Goal: Information Seeking & Learning: Check status

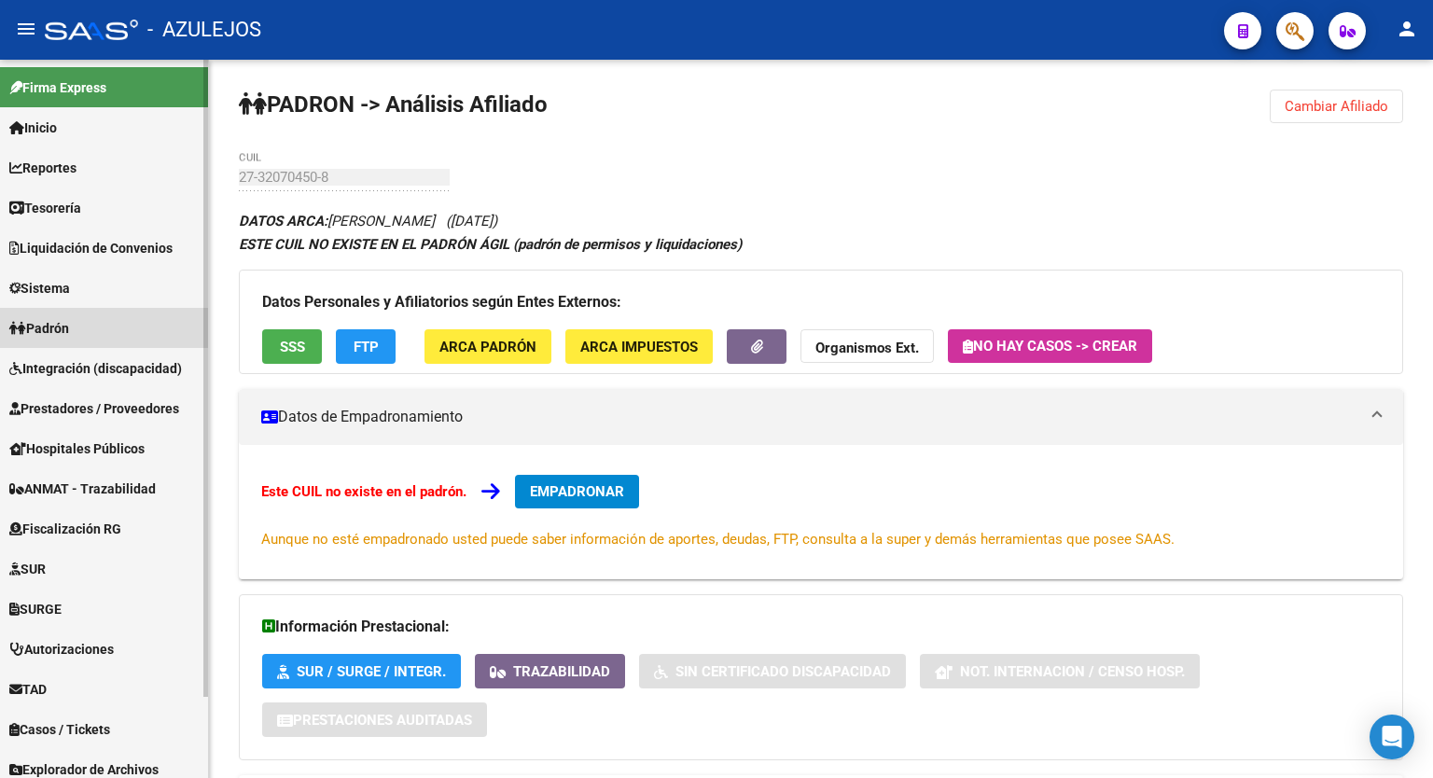
click at [64, 326] on span "Padrón" at bounding box center [39, 328] width 60 height 21
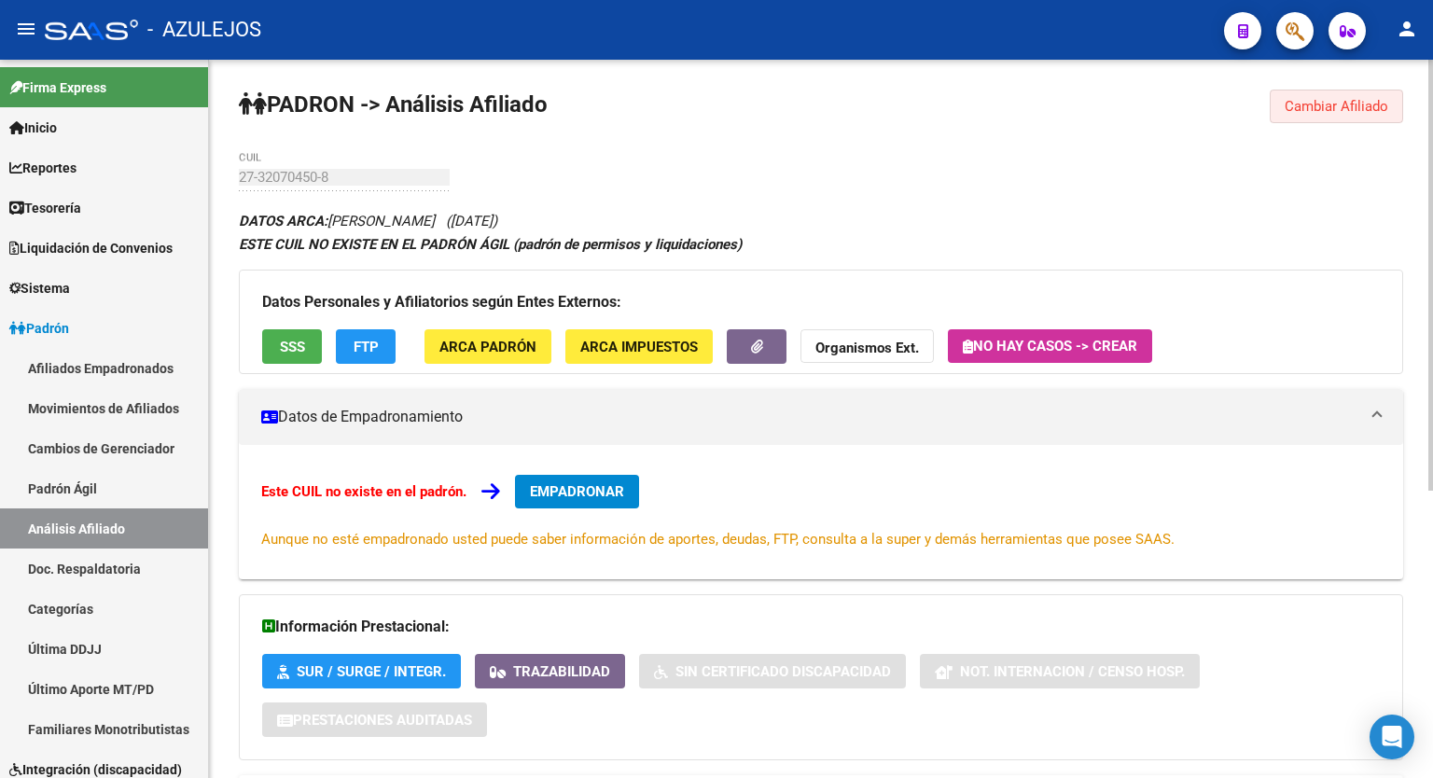
click at [1322, 102] on span "Cambiar Afiliado" at bounding box center [1336, 106] width 104 height 17
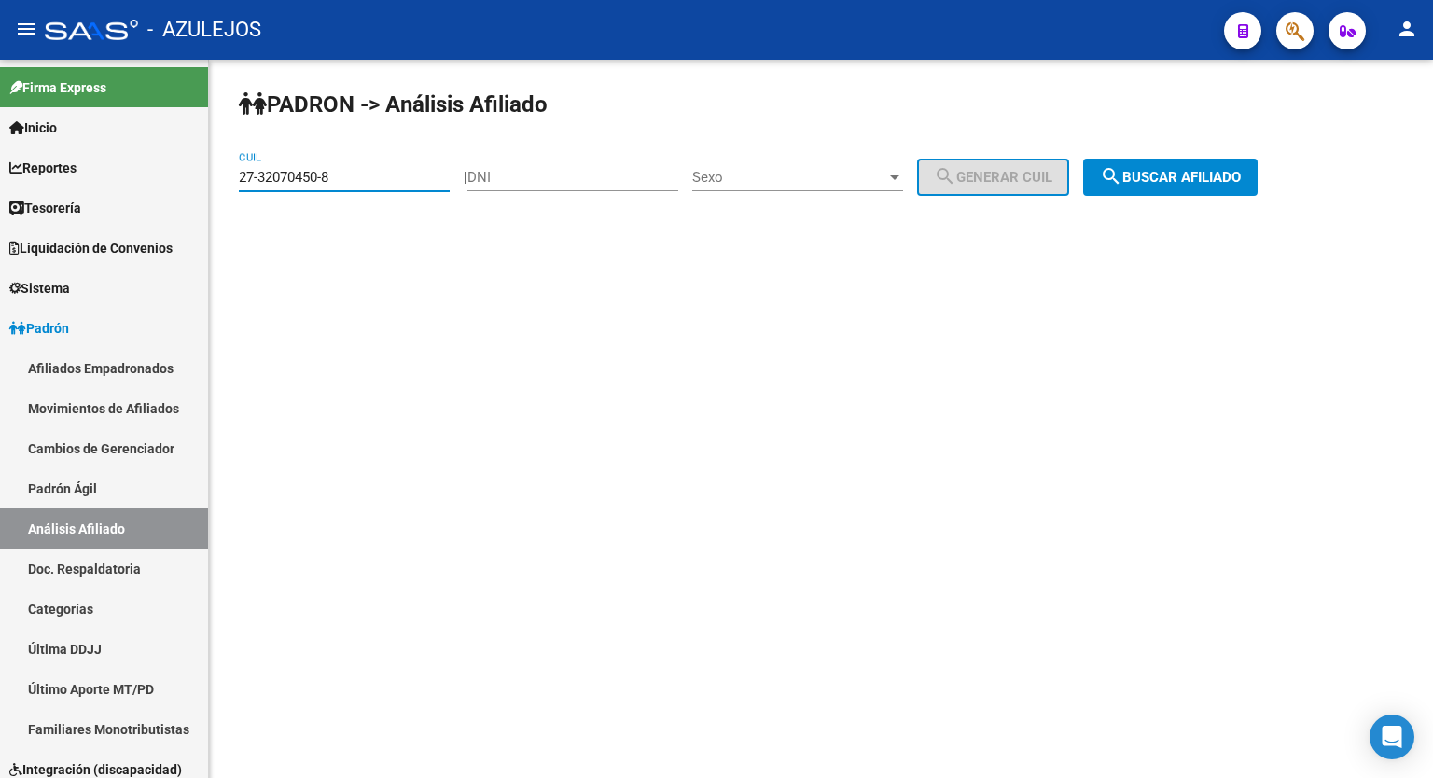
click at [355, 177] on input "27-32070450-8" at bounding box center [344, 177] width 211 height 17
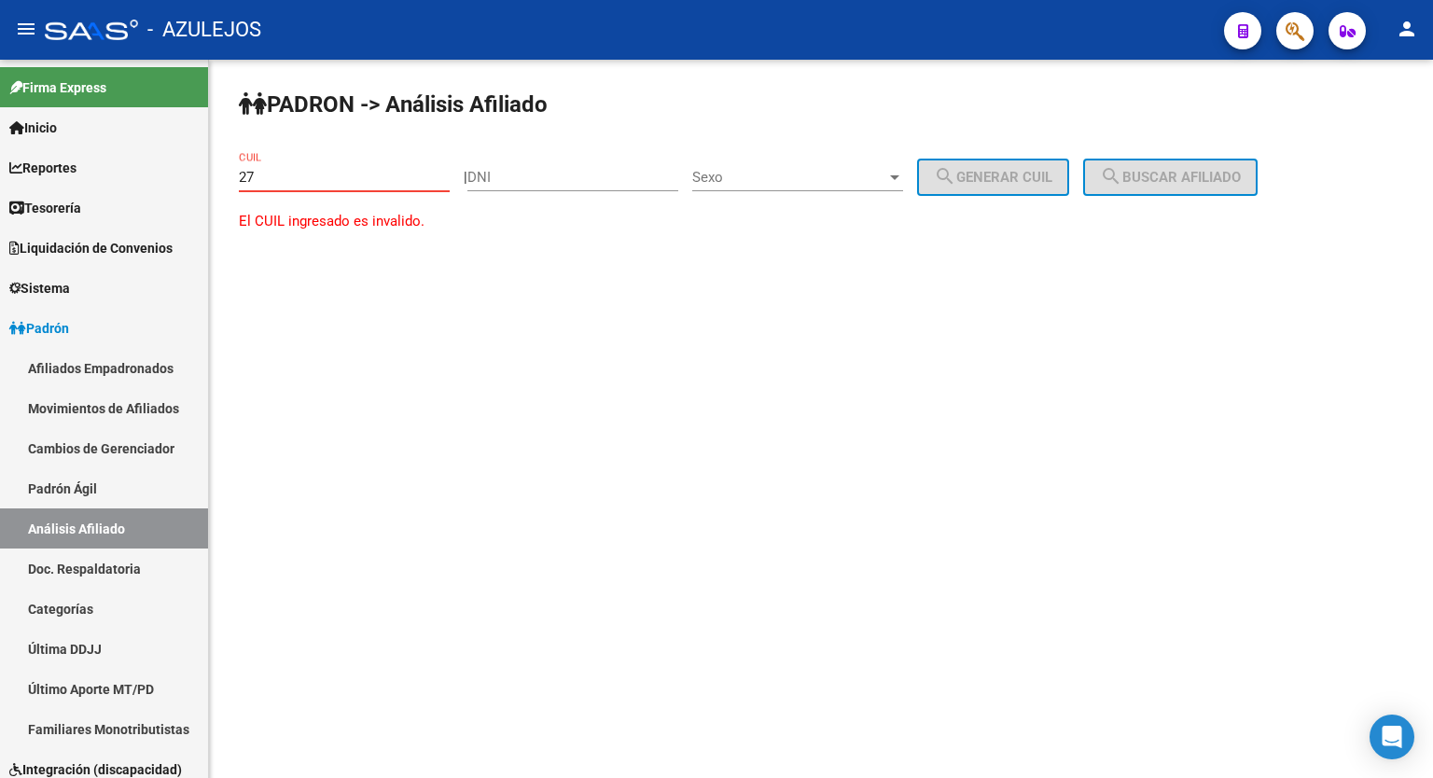
type input "2"
click at [530, 184] on input "DNI" at bounding box center [572, 177] width 211 height 17
type input "16493776"
click at [856, 172] on span "Sexo" at bounding box center [789, 177] width 194 height 17
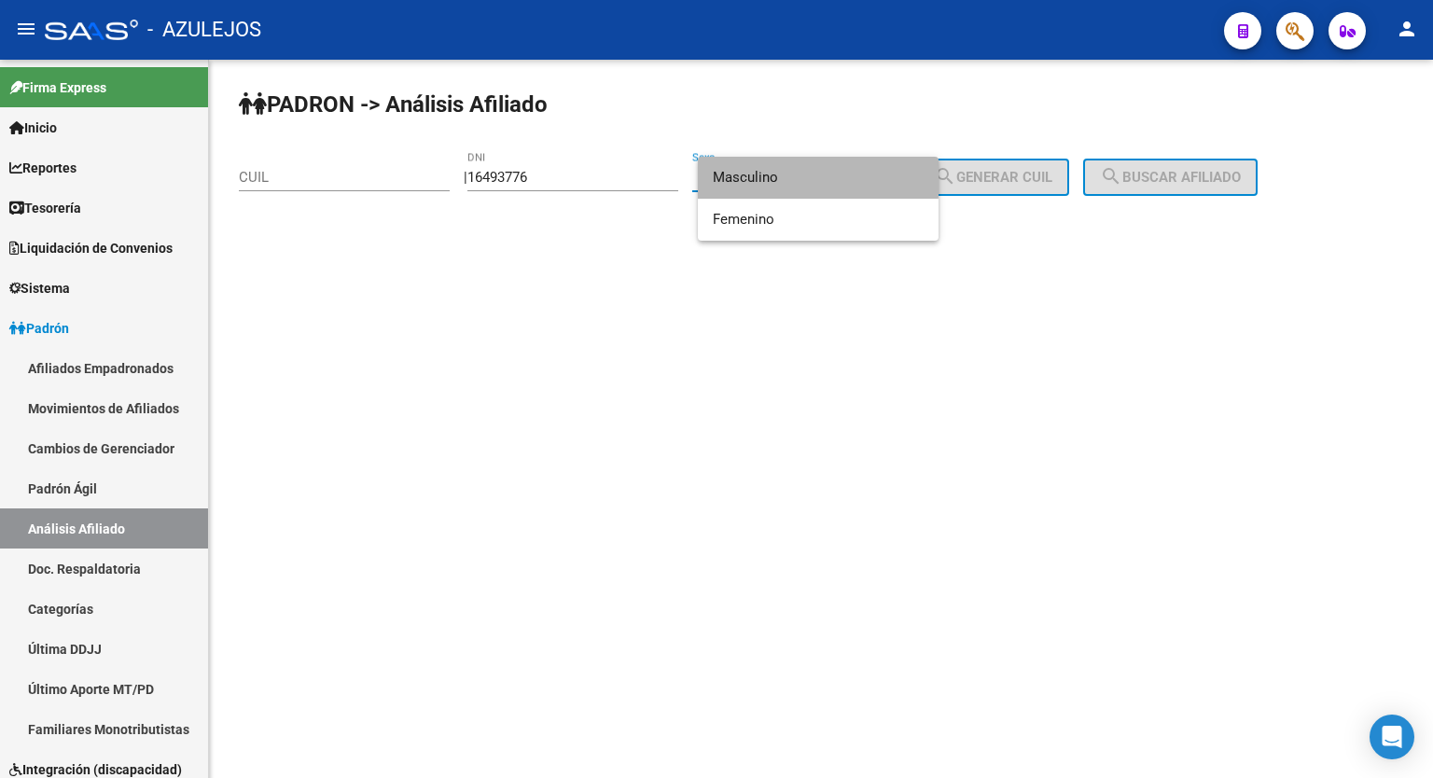
click at [782, 173] on span "Masculino" at bounding box center [818, 178] width 211 height 42
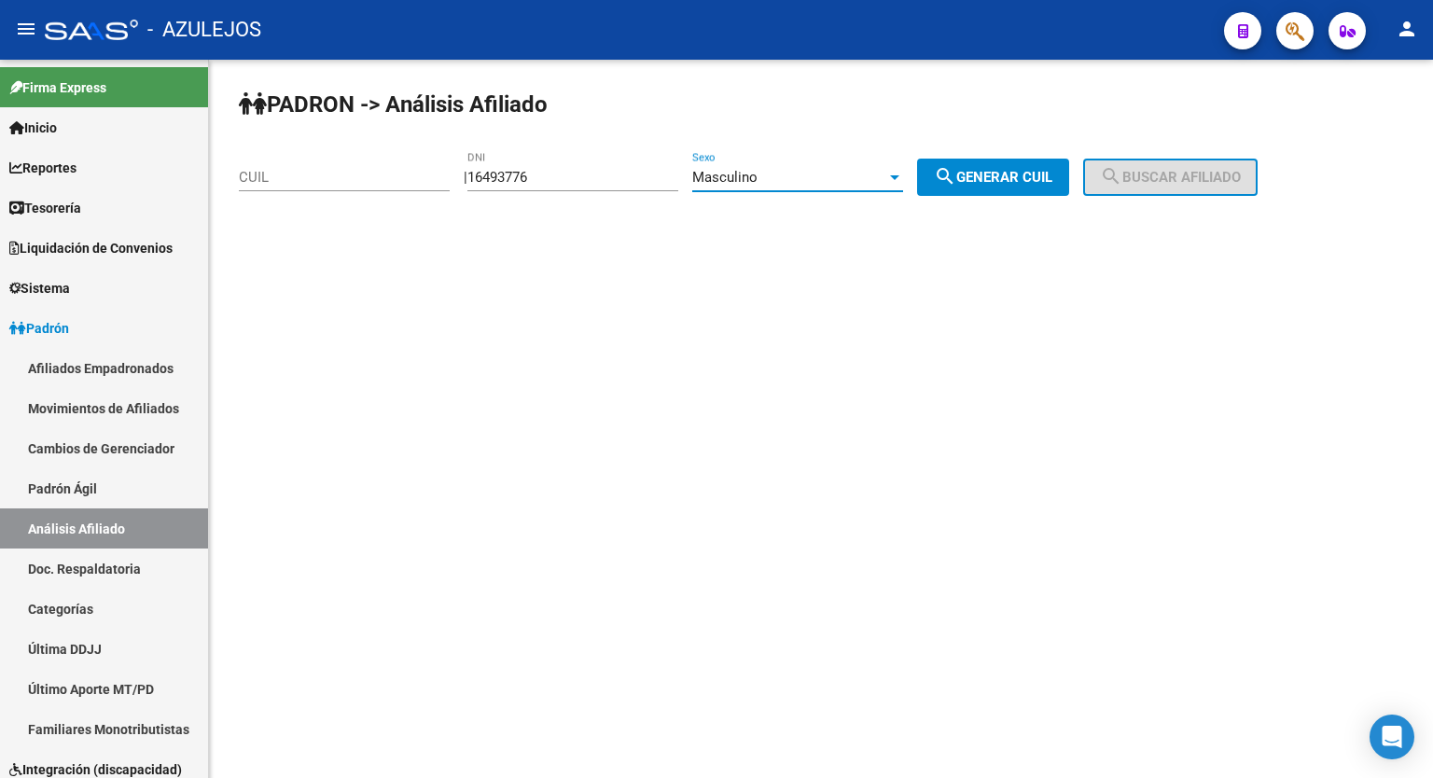
click at [1008, 184] on span "search Generar CUIL" at bounding box center [993, 177] width 118 height 17
type input "20-16493776-4"
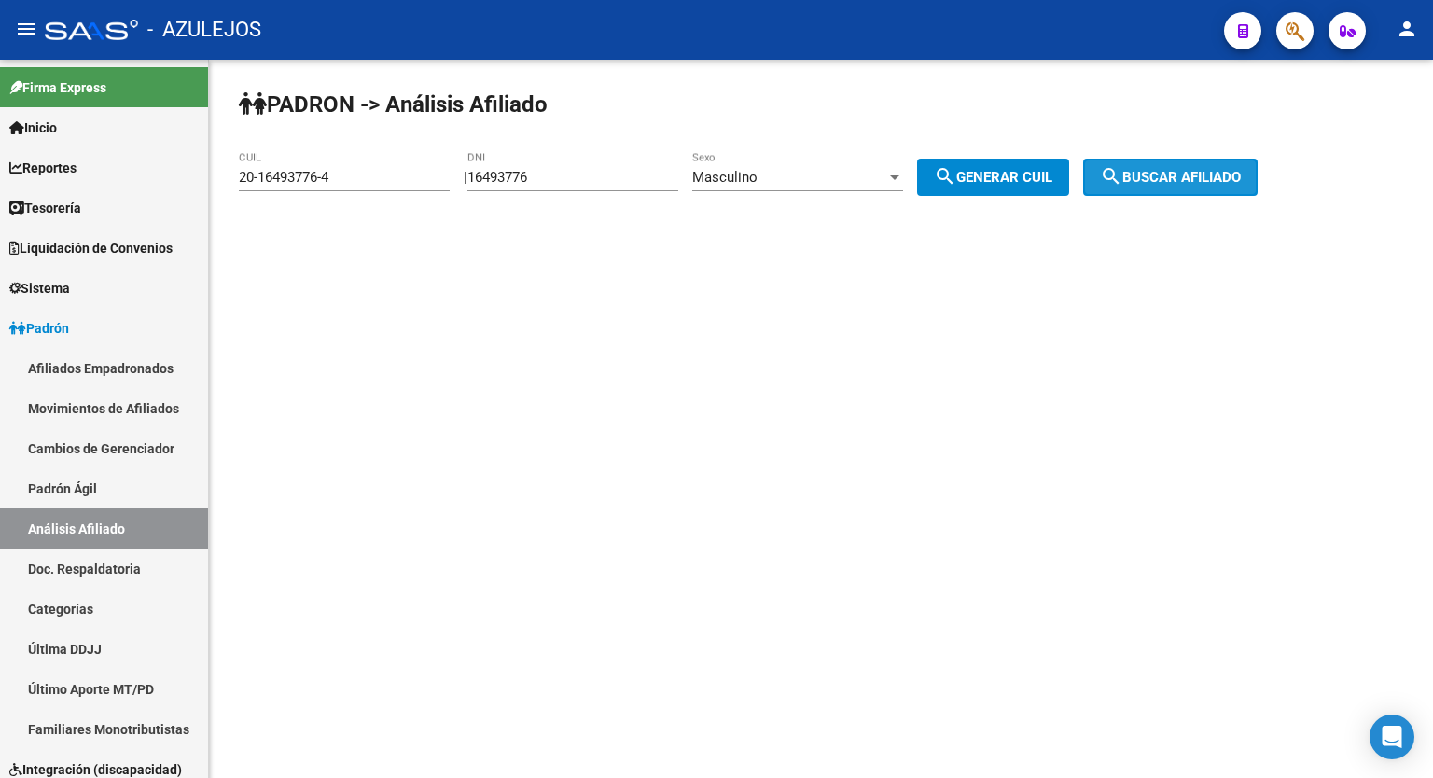
click at [1199, 180] on span "search Buscar afiliado" at bounding box center [1170, 177] width 141 height 17
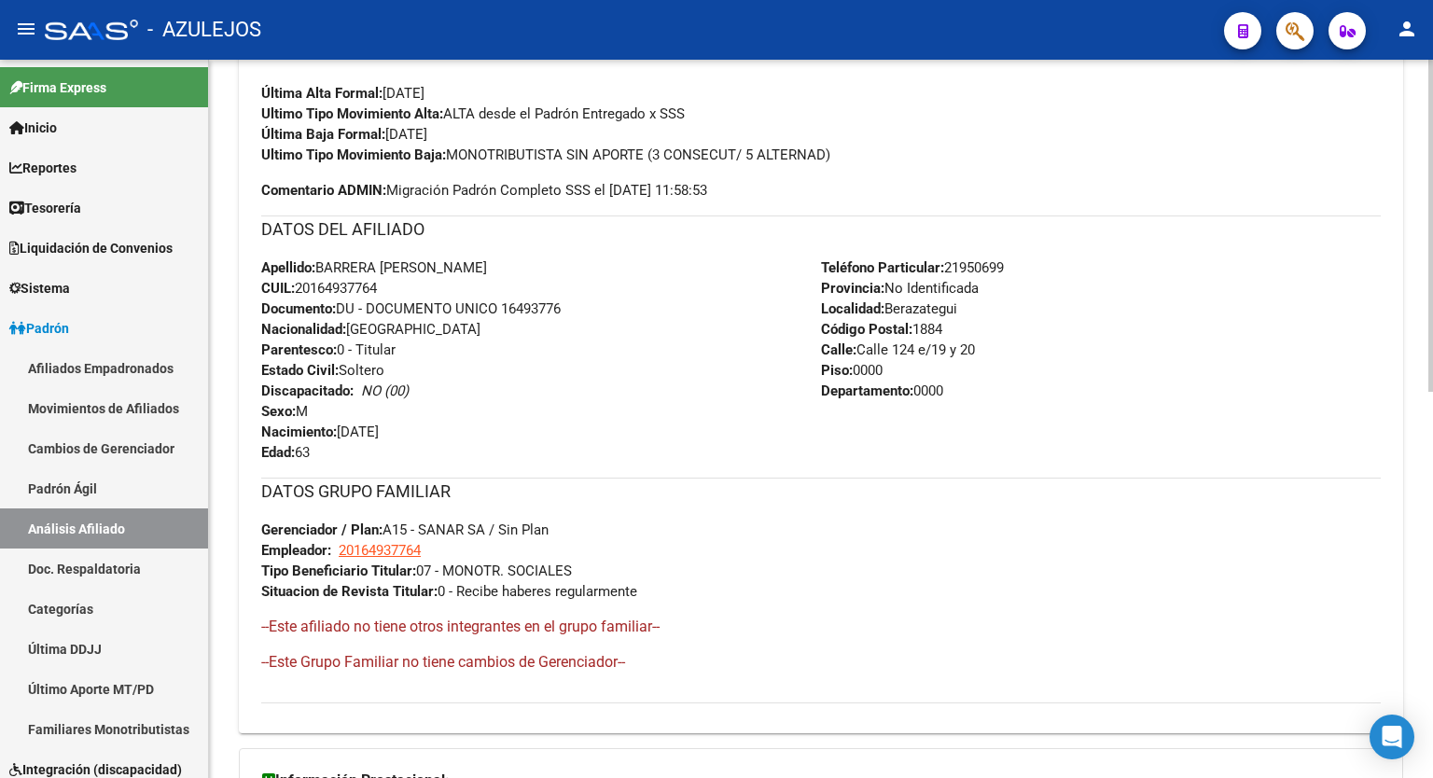
scroll to position [835, 0]
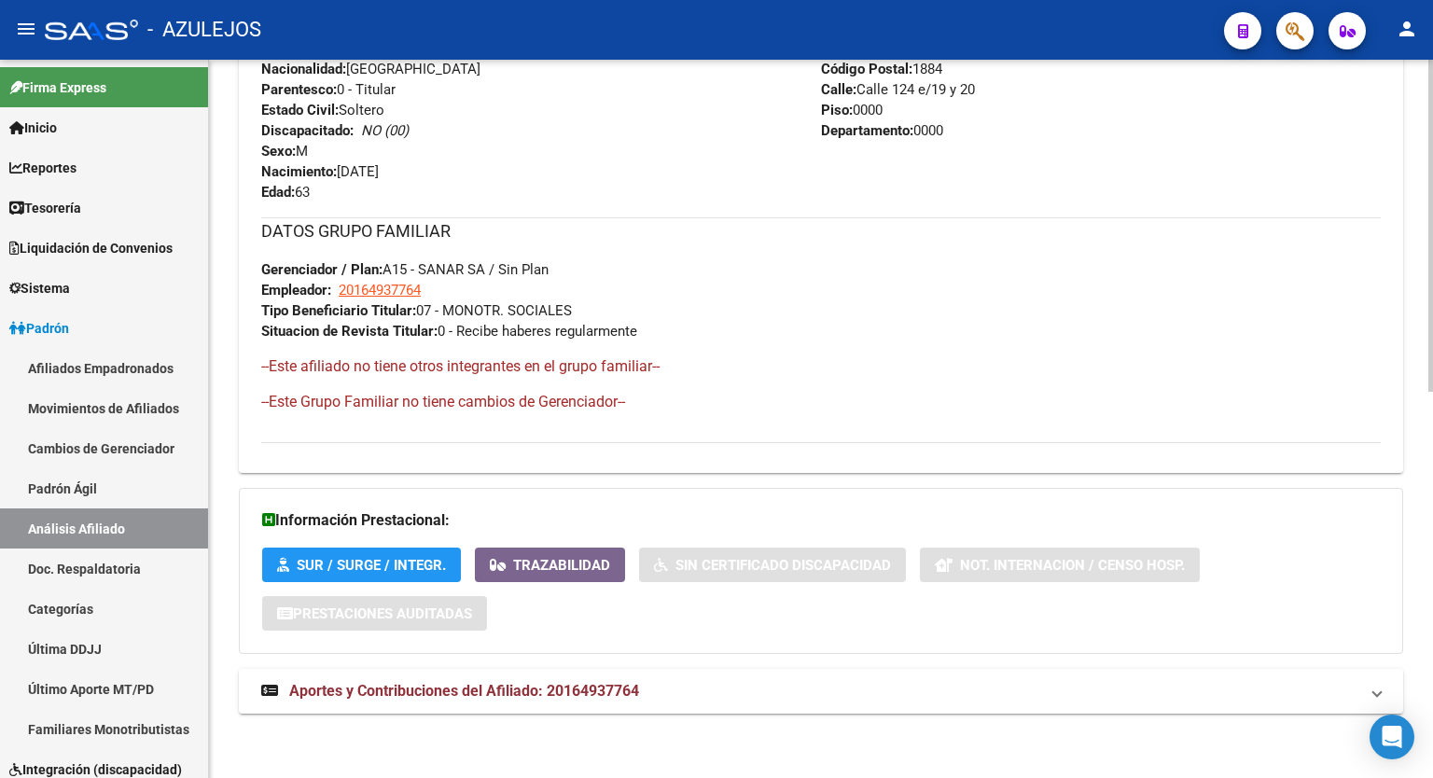
click at [1425, 637] on div "PADRON -> Análisis Afiliado Cambiar Afiliado 20-16493776-4 CUIL DATOS PADRÓN ÁG…" at bounding box center [823, 2] width 1228 height 1554
click at [609, 689] on span "Aportes y Contribuciones del Afiliado: 20164937764" at bounding box center [464, 691] width 350 height 18
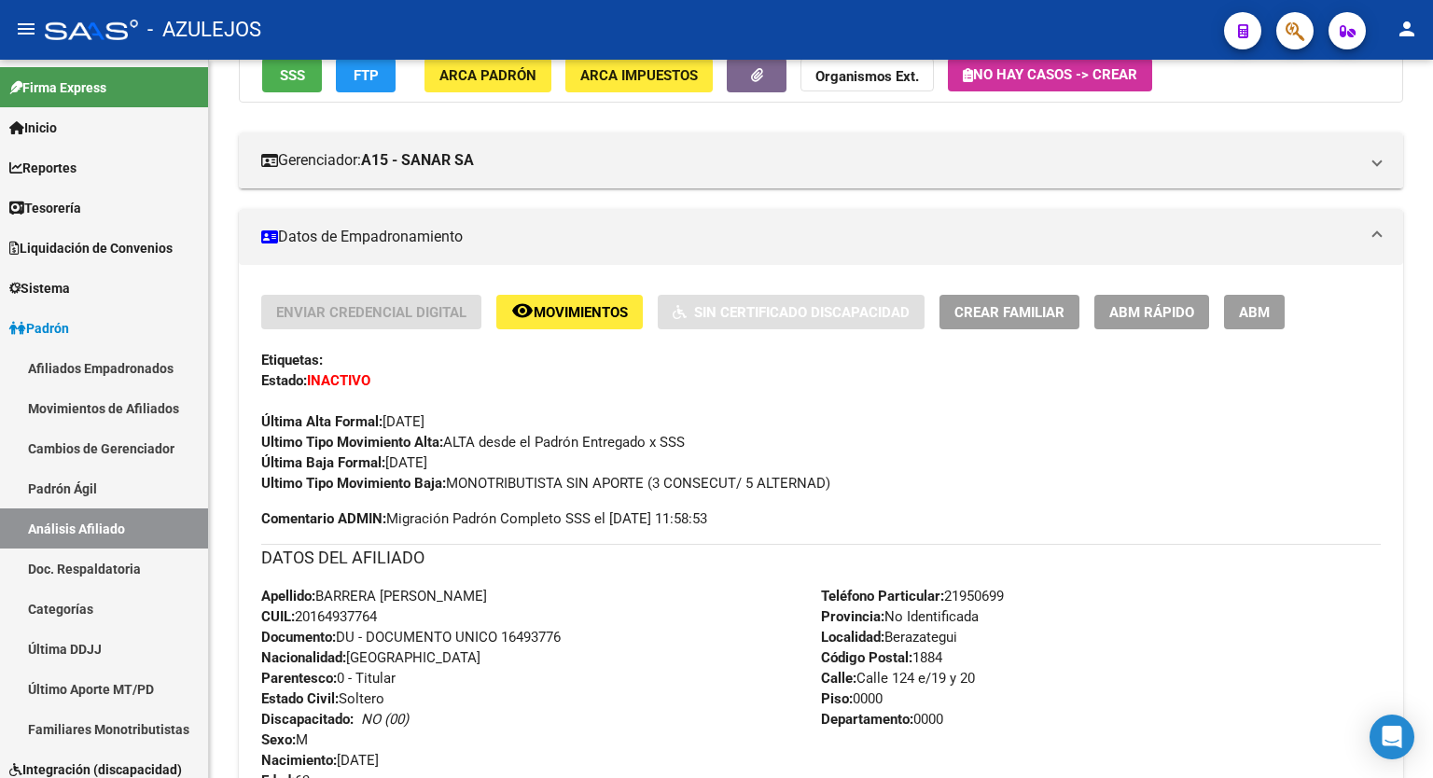
scroll to position [0, 0]
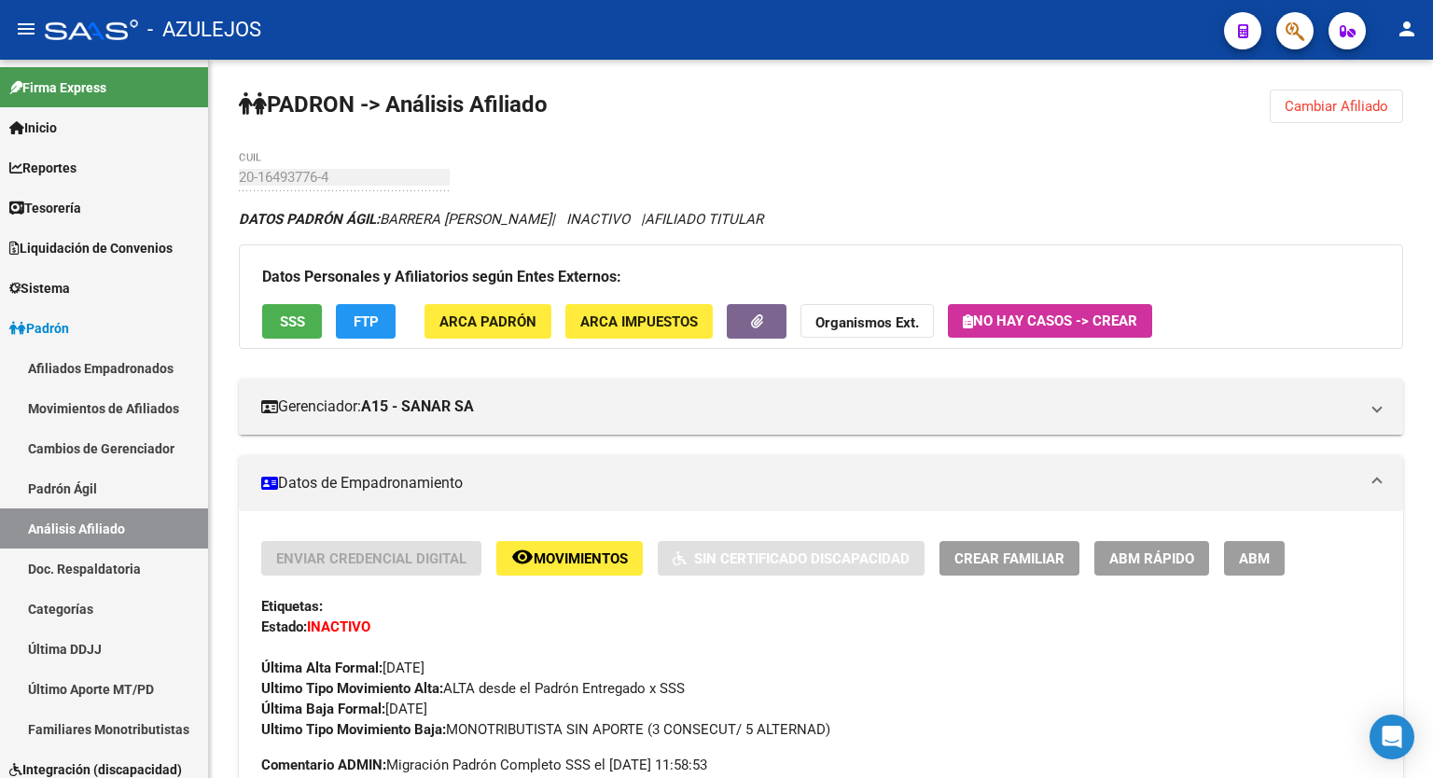
click at [1432, 111] on div at bounding box center [1430, 167] width 5 height 215
click at [300, 318] on span "SSS" at bounding box center [292, 321] width 25 height 17
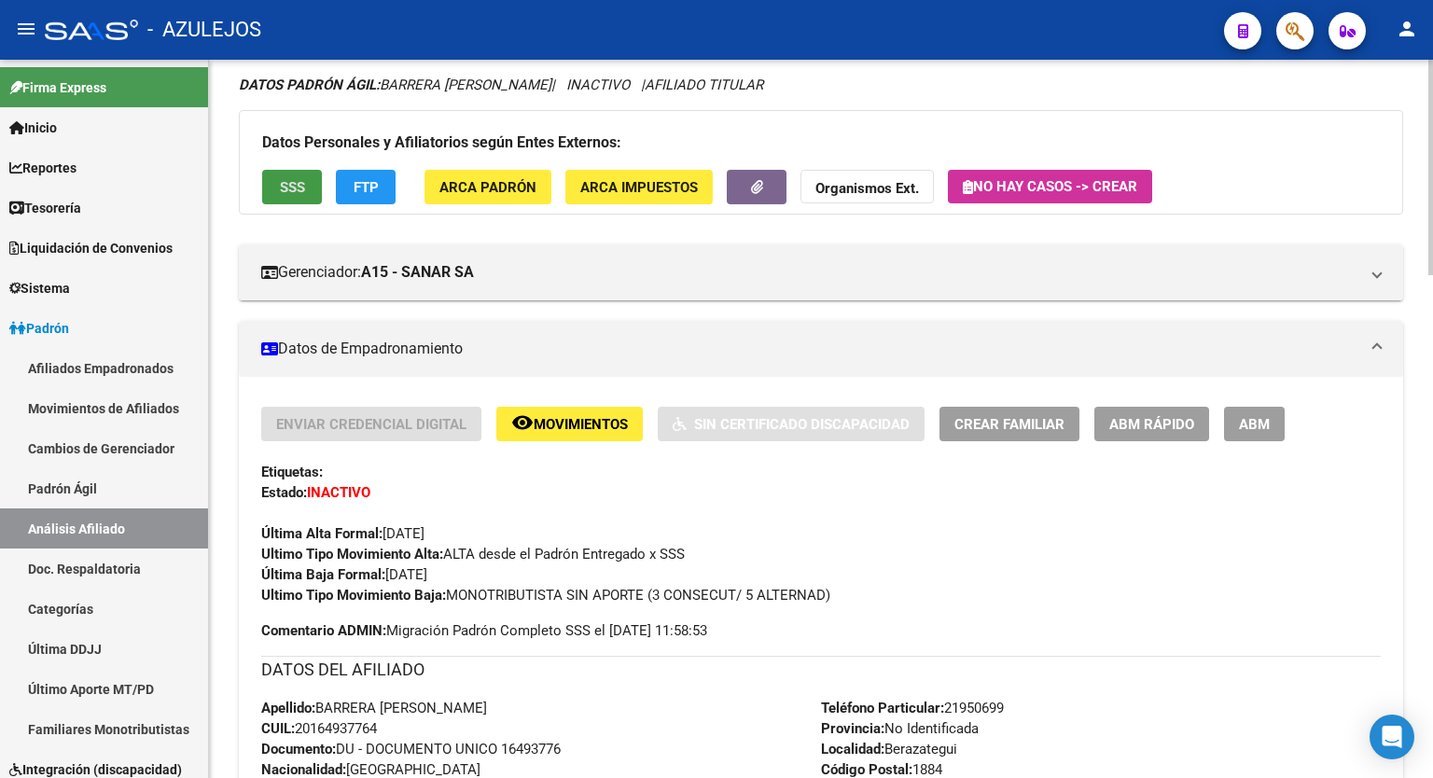
click at [1432, 283] on div at bounding box center [1430, 207] width 5 height 215
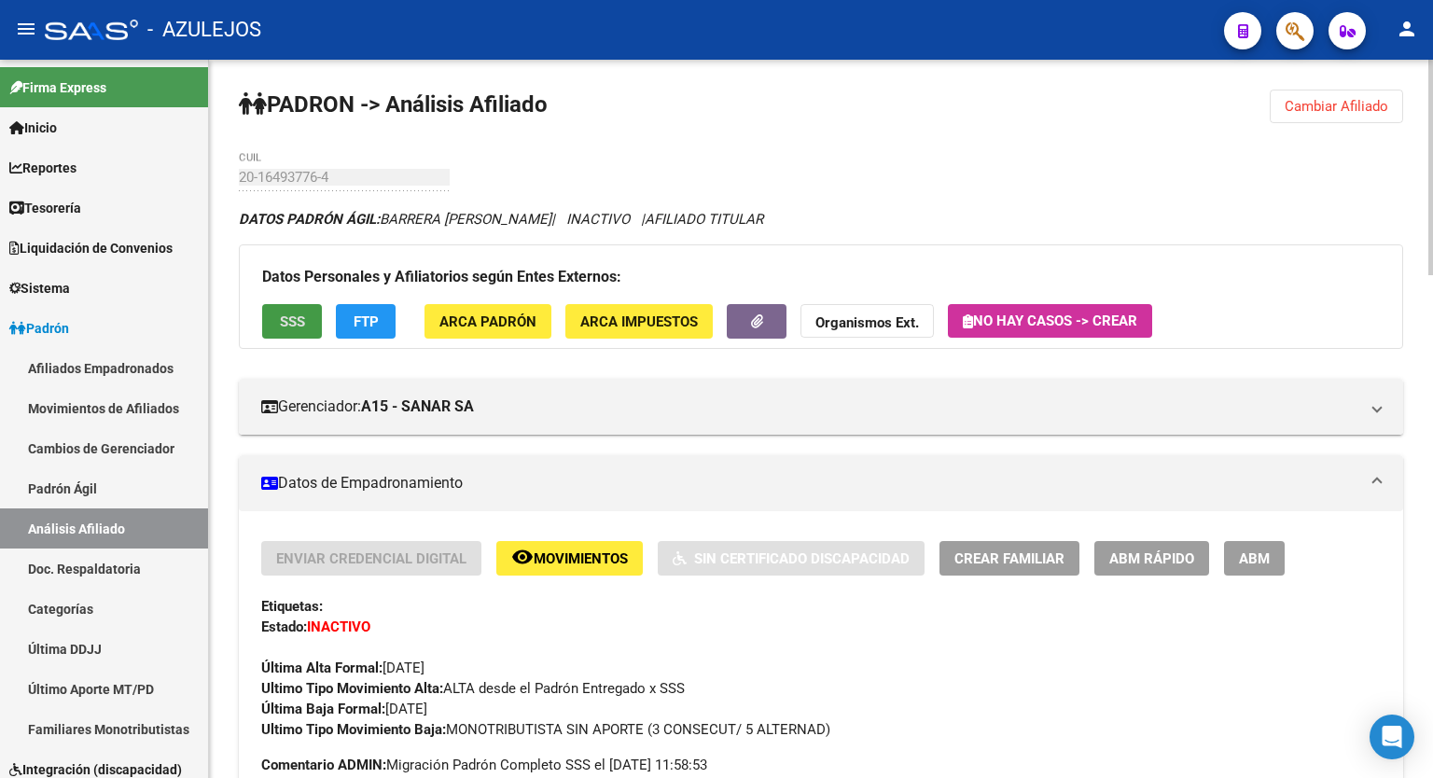
click at [1432, 129] on div at bounding box center [1430, 167] width 5 height 215
click at [1328, 104] on span "Cambiar Afiliado" at bounding box center [1336, 106] width 104 height 17
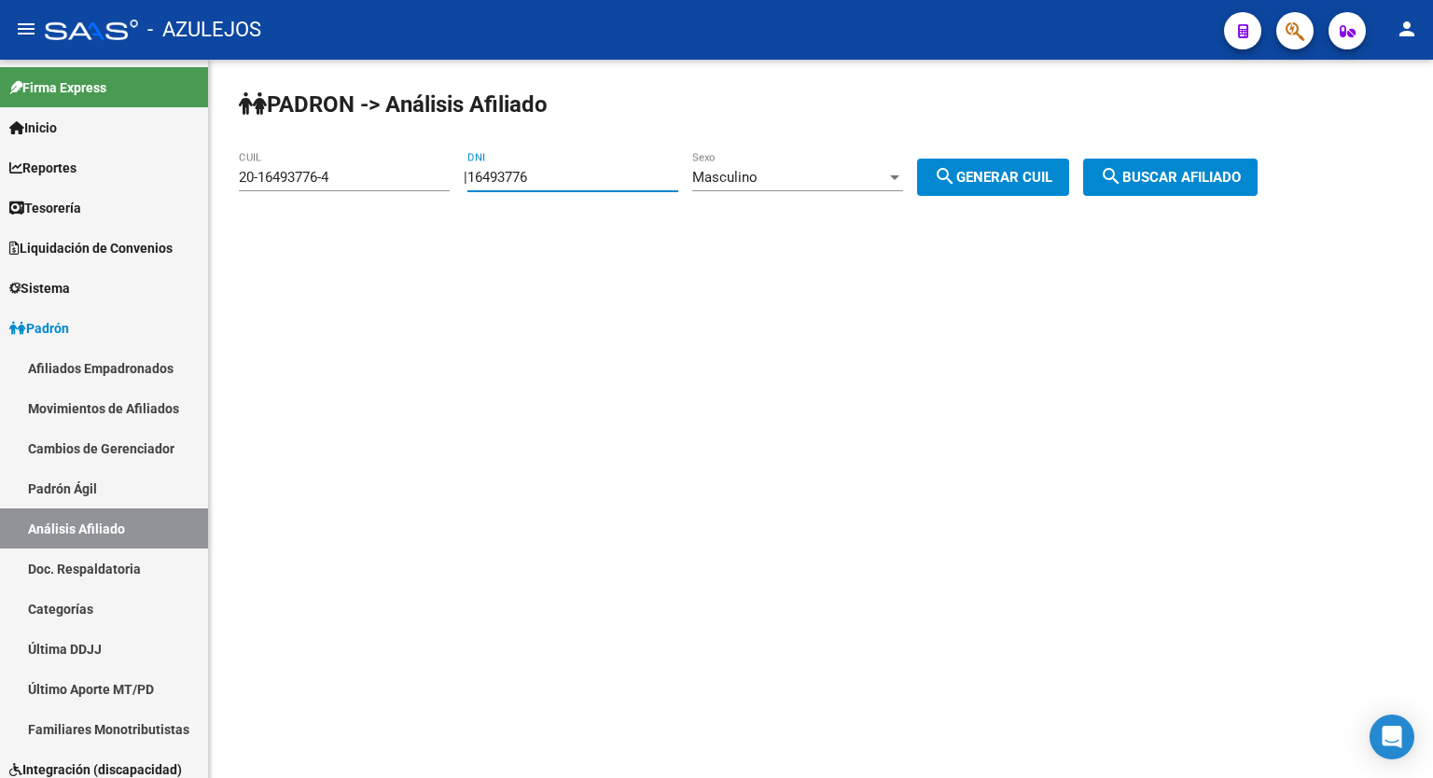
drag, startPoint x: 590, startPoint y: 179, endPoint x: 394, endPoint y: 193, distance: 197.3
click at [394, 186] on app-analisis-afiliado "PADRON -> Análisis Afiliado 20-16493776-4 CUIL | 16493776 DNI Masculino Sexo se…" at bounding box center [755, 177] width 1032 height 17
type input "25816085"
click at [1008, 188] on button "search Generar CUIL" at bounding box center [993, 177] width 152 height 37
type input "20-25816085-2"
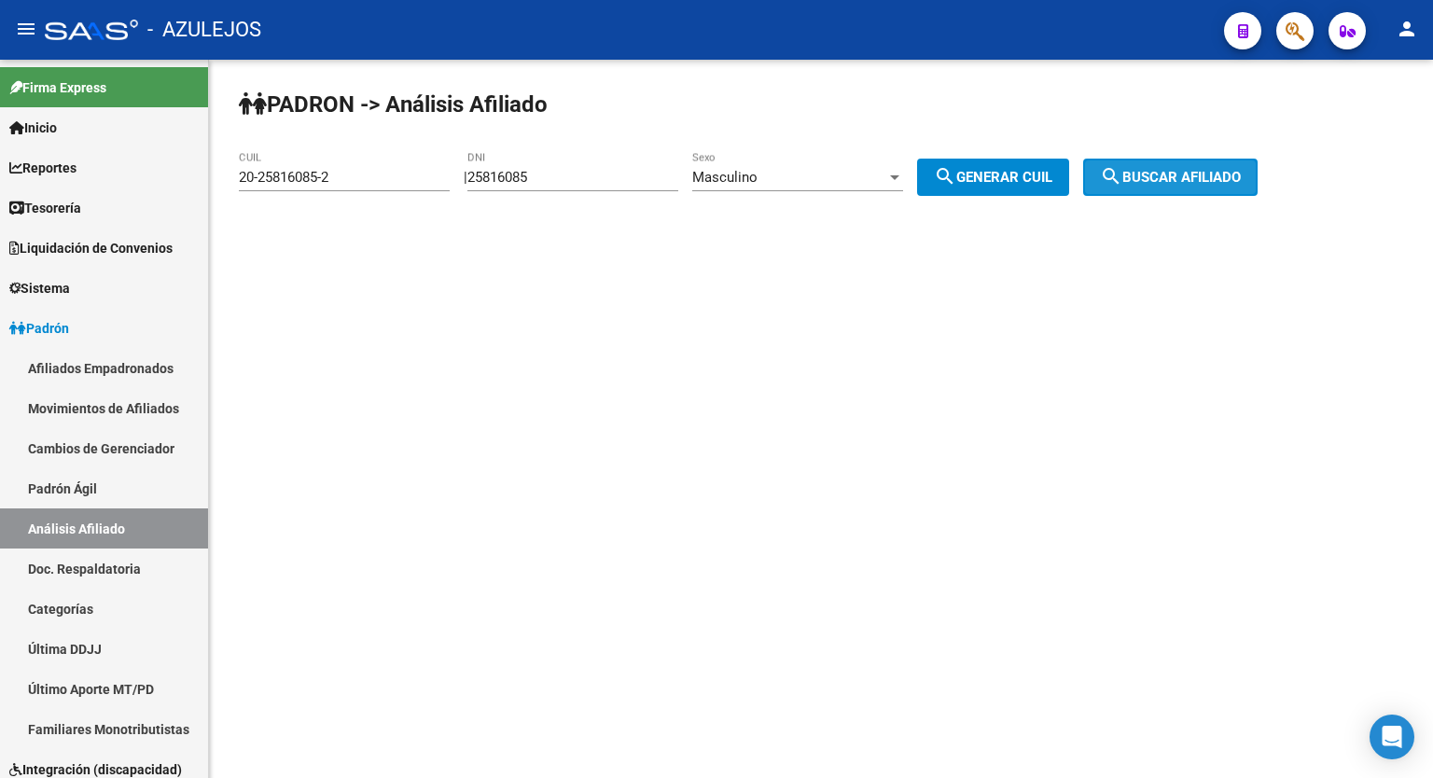
click at [1222, 174] on span "search Buscar afiliado" at bounding box center [1170, 177] width 141 height 17
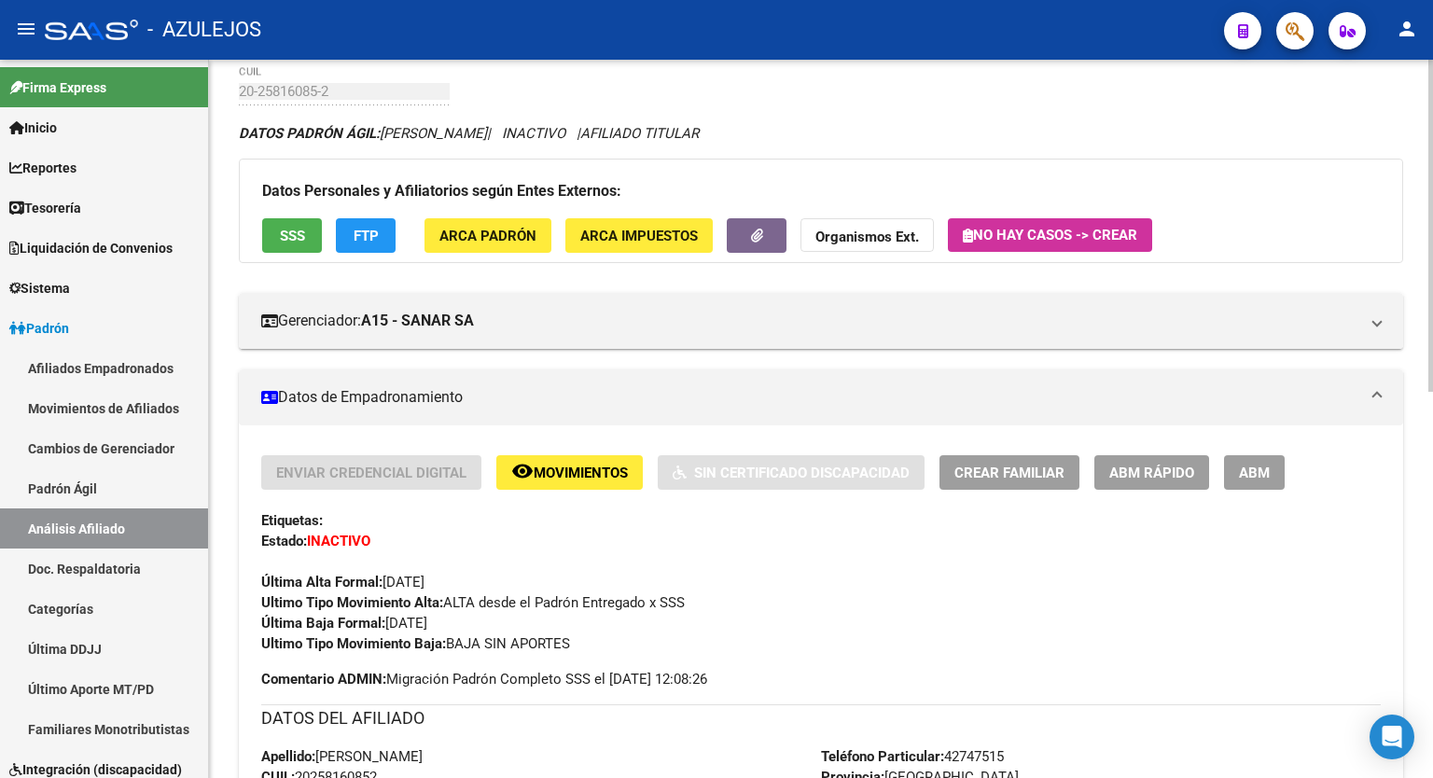
scroll to position [34, 0]
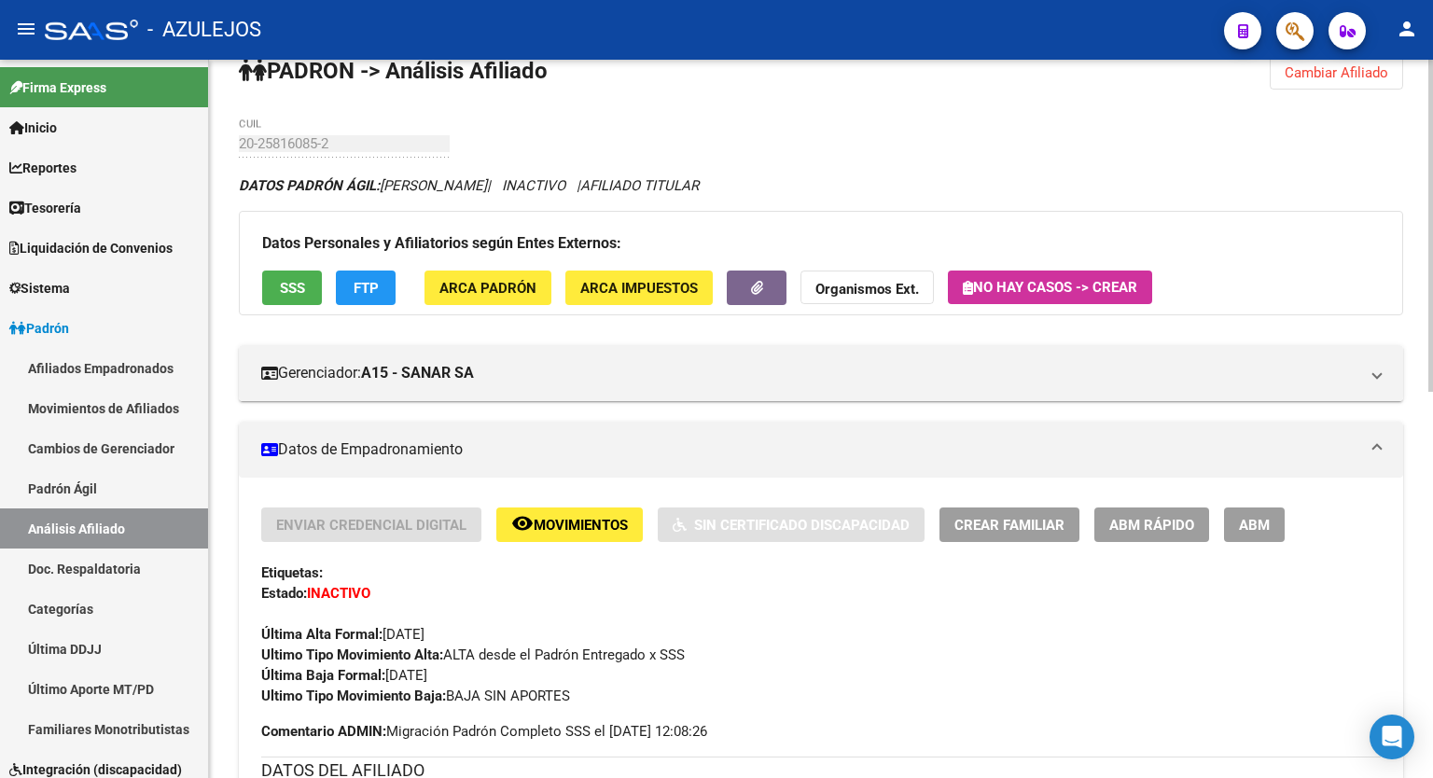
click at [1432, 130] on div at bounding box center [1430, 242] width 5 height 332
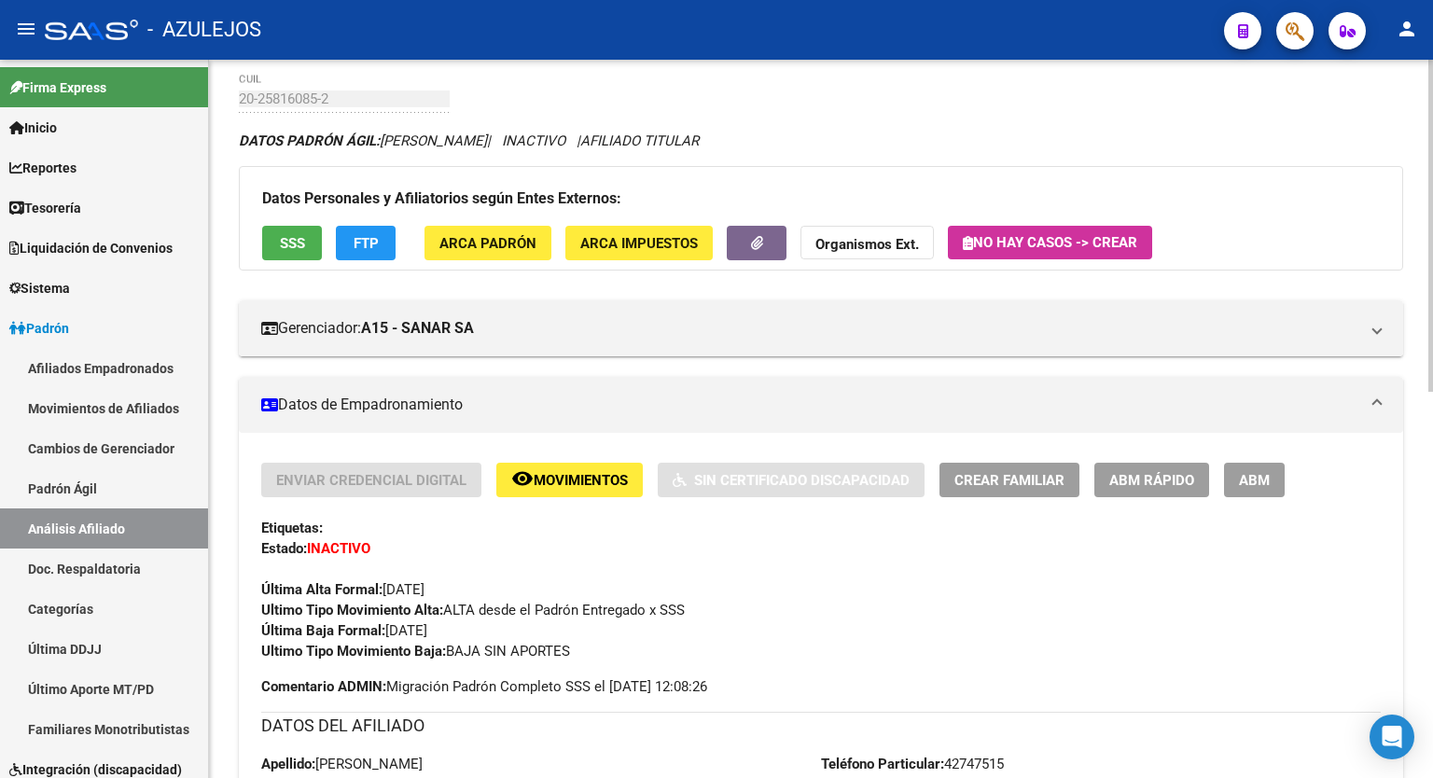
scroll to position [0, 0]
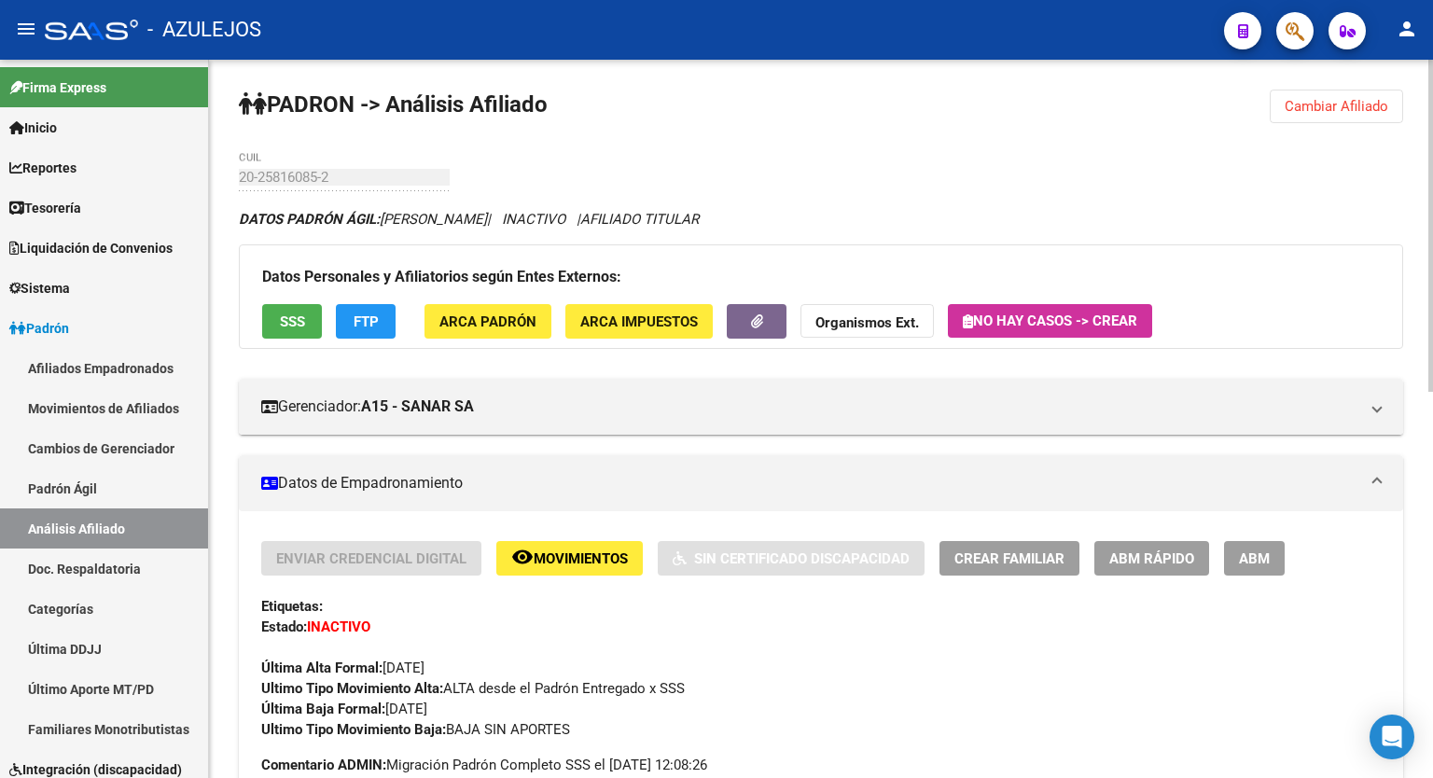
click at [1432, 16] on div "menu - AZULEJOS person Firma Express Inicio Calendario SSS Instructivos Contact…" at bounding box center [716, 389] width 1433 height 778
click at [287, 322] on span "SSS" at bounding box center [292, 321] width 25 height 17
click at [1335, 112] on span "Cambiar Afiliado" at bounding box center [1336, 106] width 104 height 17
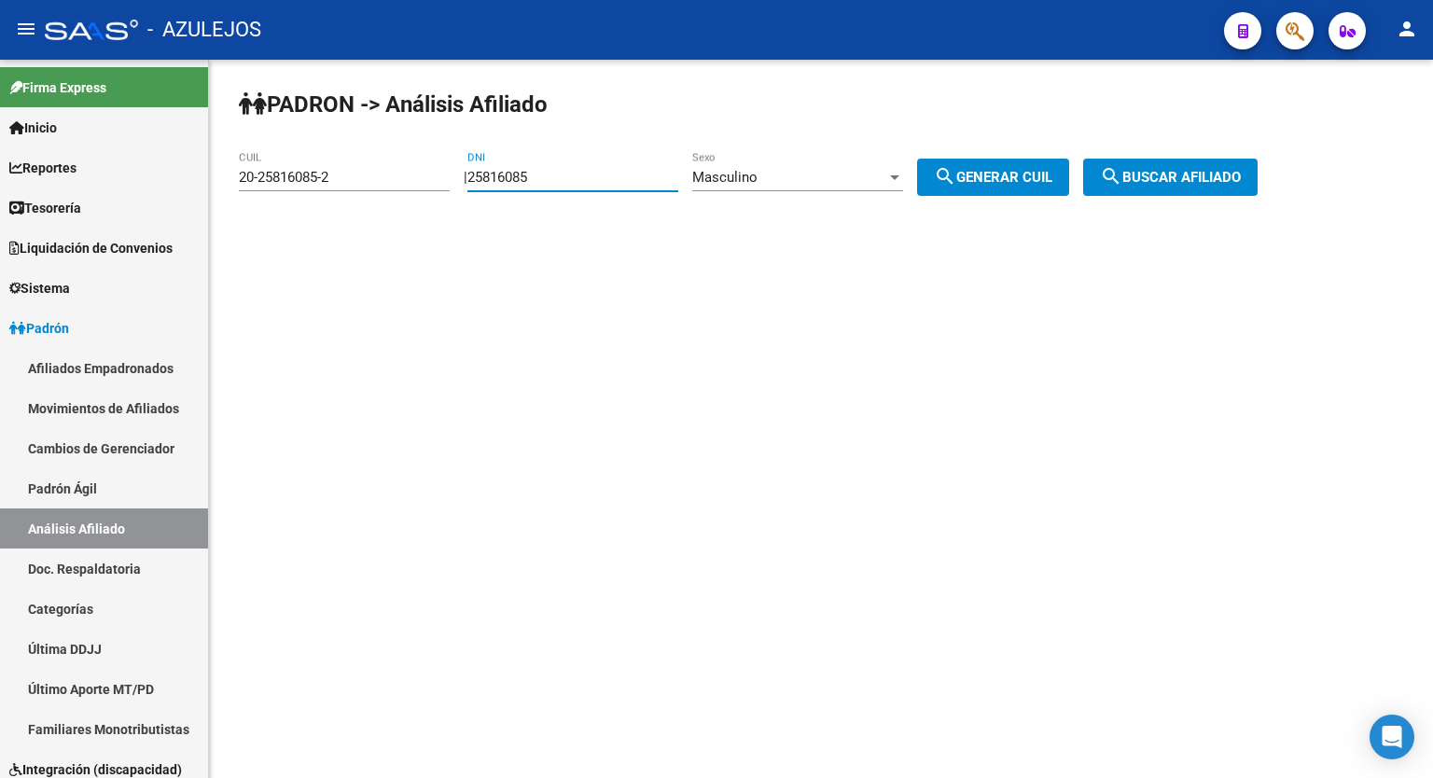
click at [582, 172] on input "25816085" at bounding box center [572, 177] width 211 height 17
type input "2"
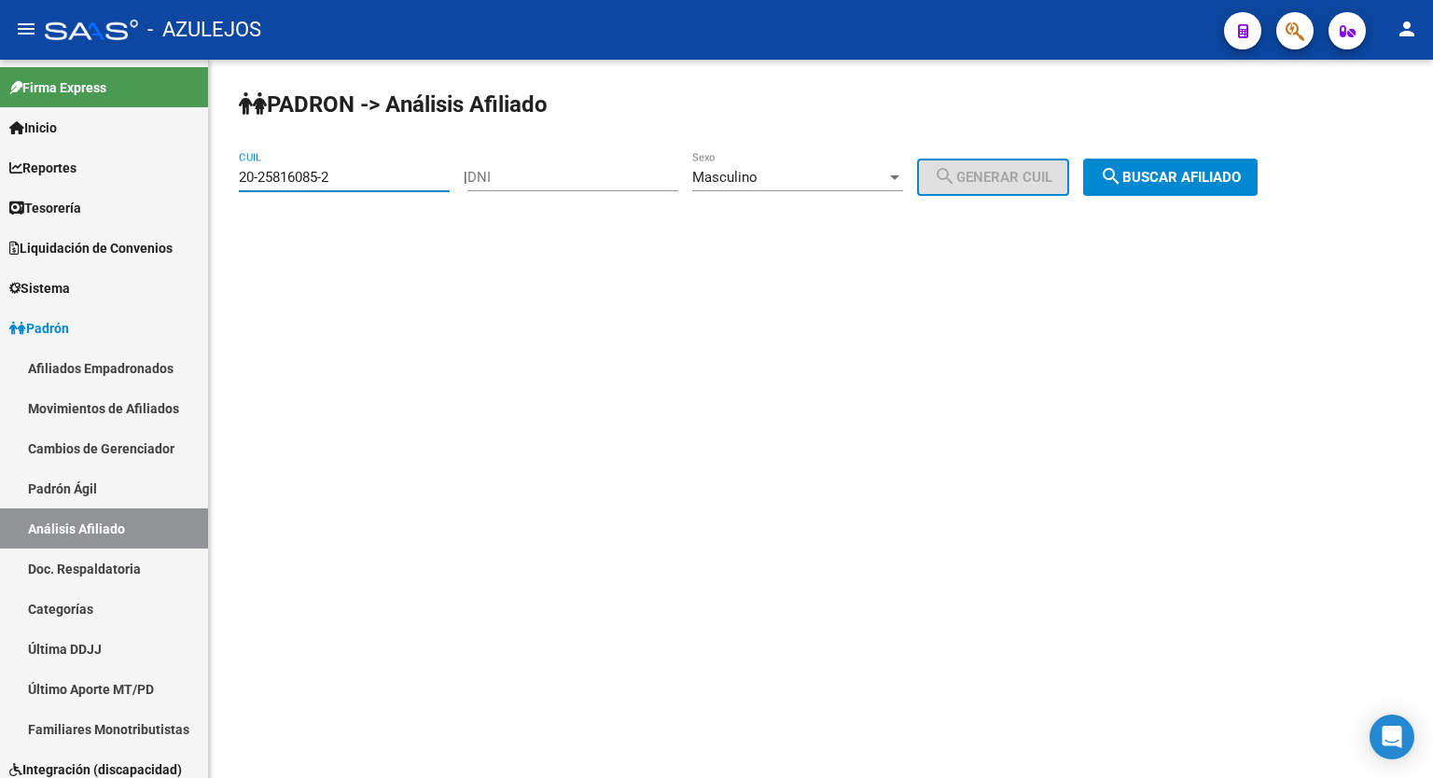
click at [358, 173] on input "20-25816085-2" at bounding box center [344, 177] width 211 height 17
type input "20-31264833-5"
click at [1220, 164] on button "search Buscar afiliado" at bounding box center [1170, 177] width 174 height 37
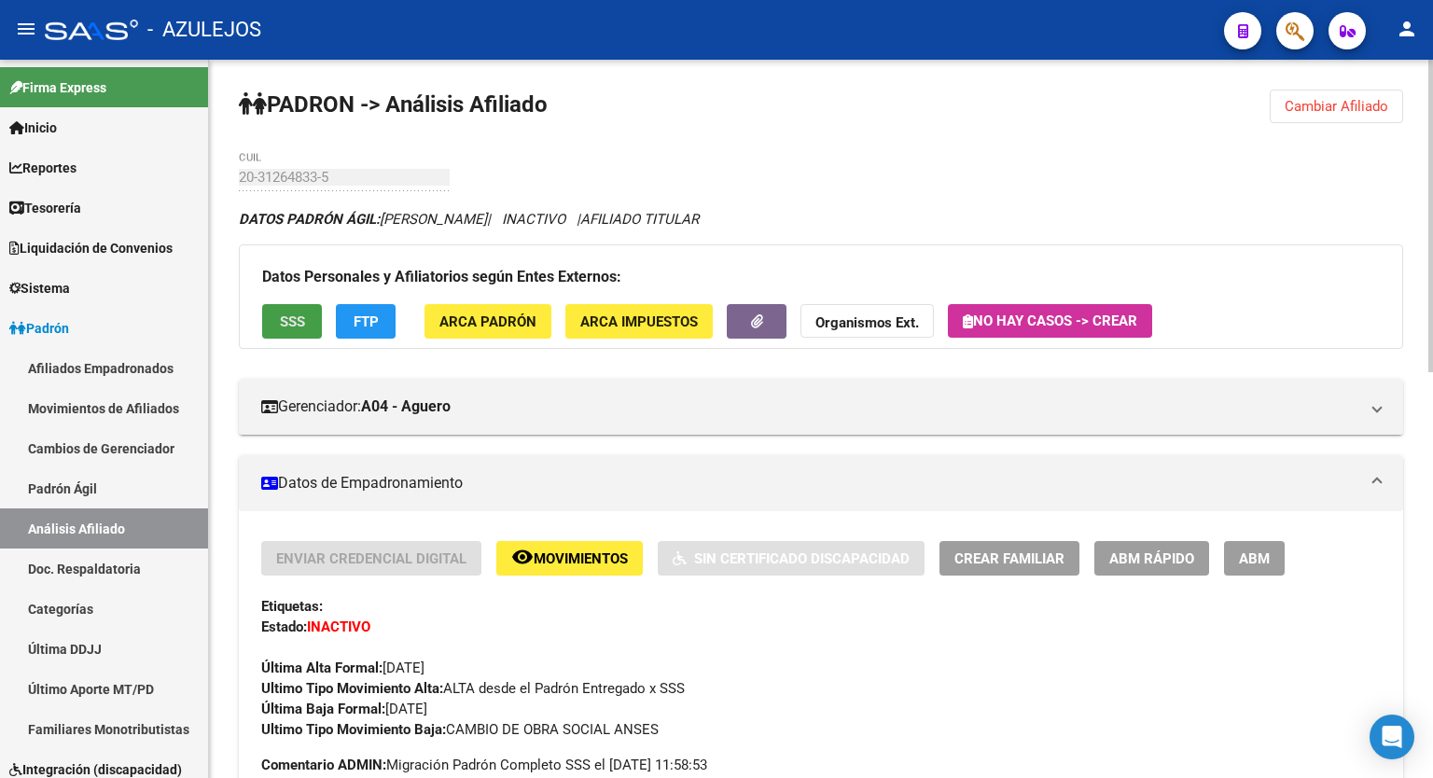
click at [280, 319] on span "SSS" at bounding box center [292, 321] width 25 height 17
click at [1331, 102] on span "Cambiar Afiliado" at bounding box center [1336, 106] width 104 height 17
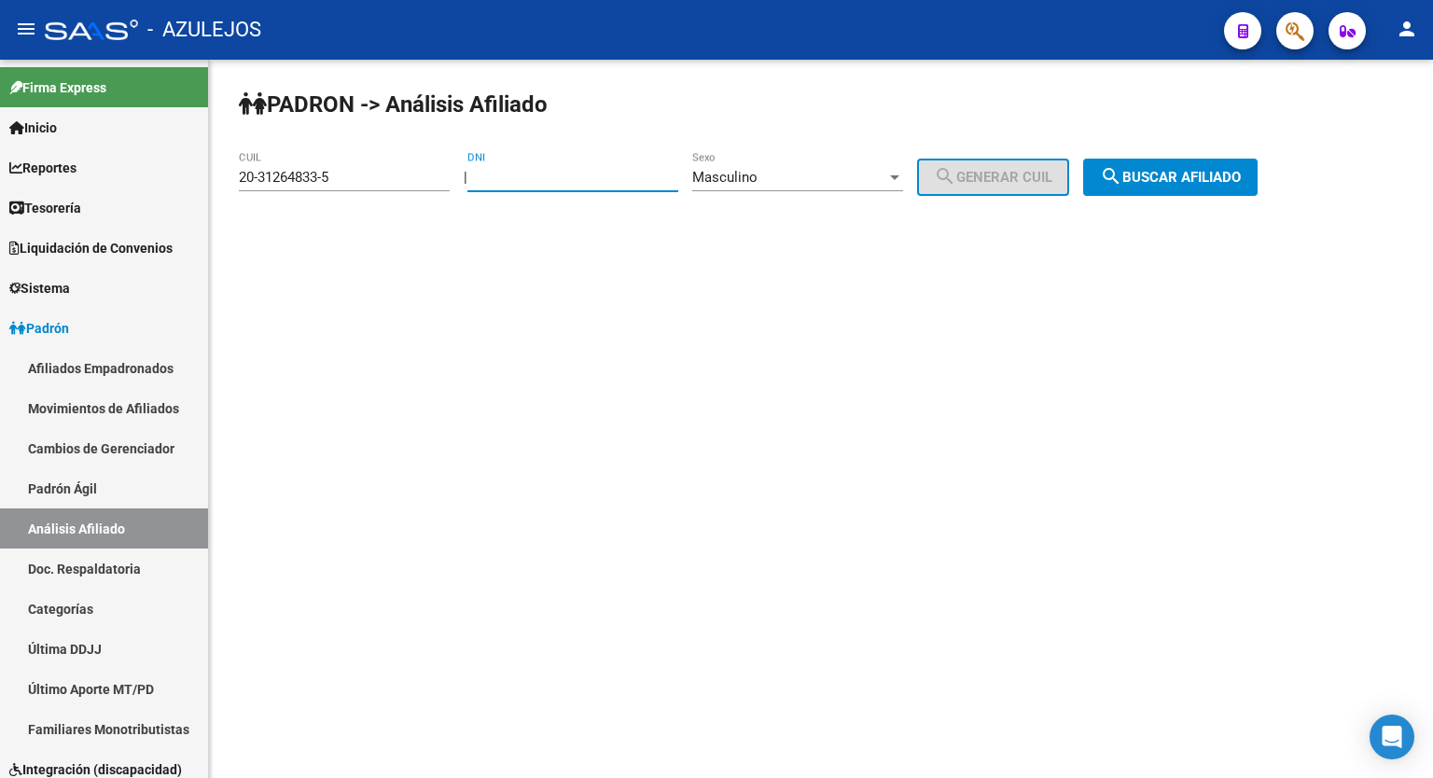
click at [583, 183] on input "DNI" at bounding box center [572, 177] width 211 height 17
type input "31307315"
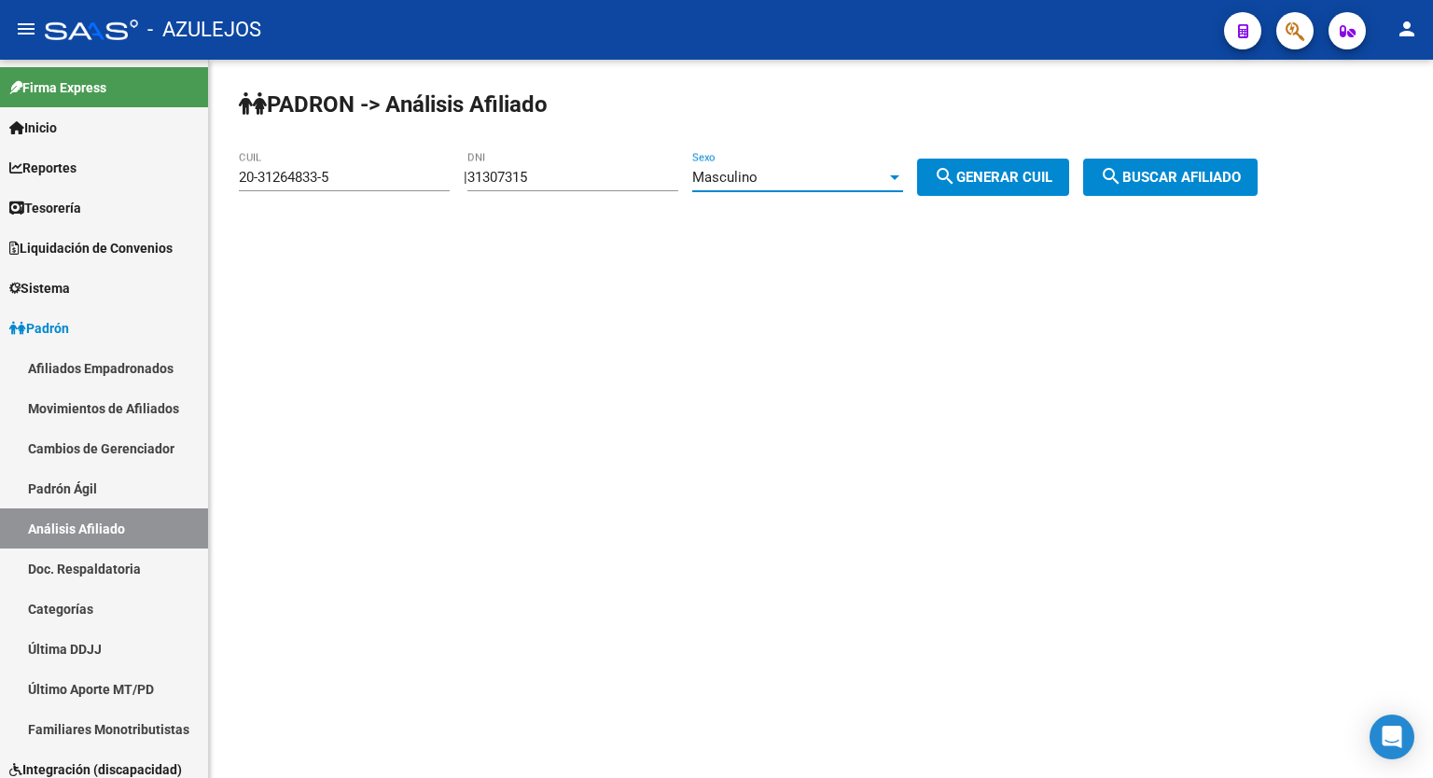
click at [873, 179] on div "Masculino" at bounding box center [789, 177] width 194 height 17
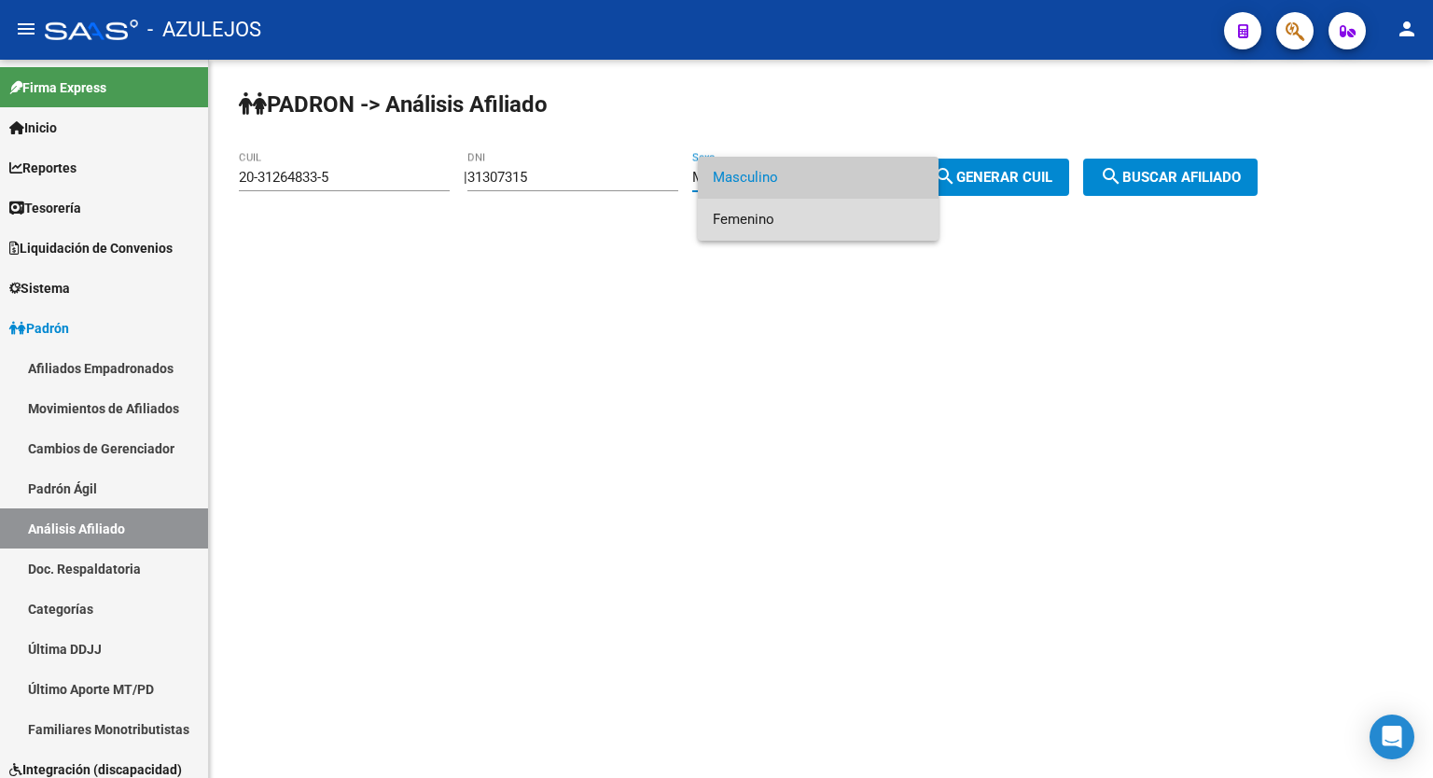
click at [770, 215] on span "Femenino" at bounding box center [818, 220] width 211 height 42
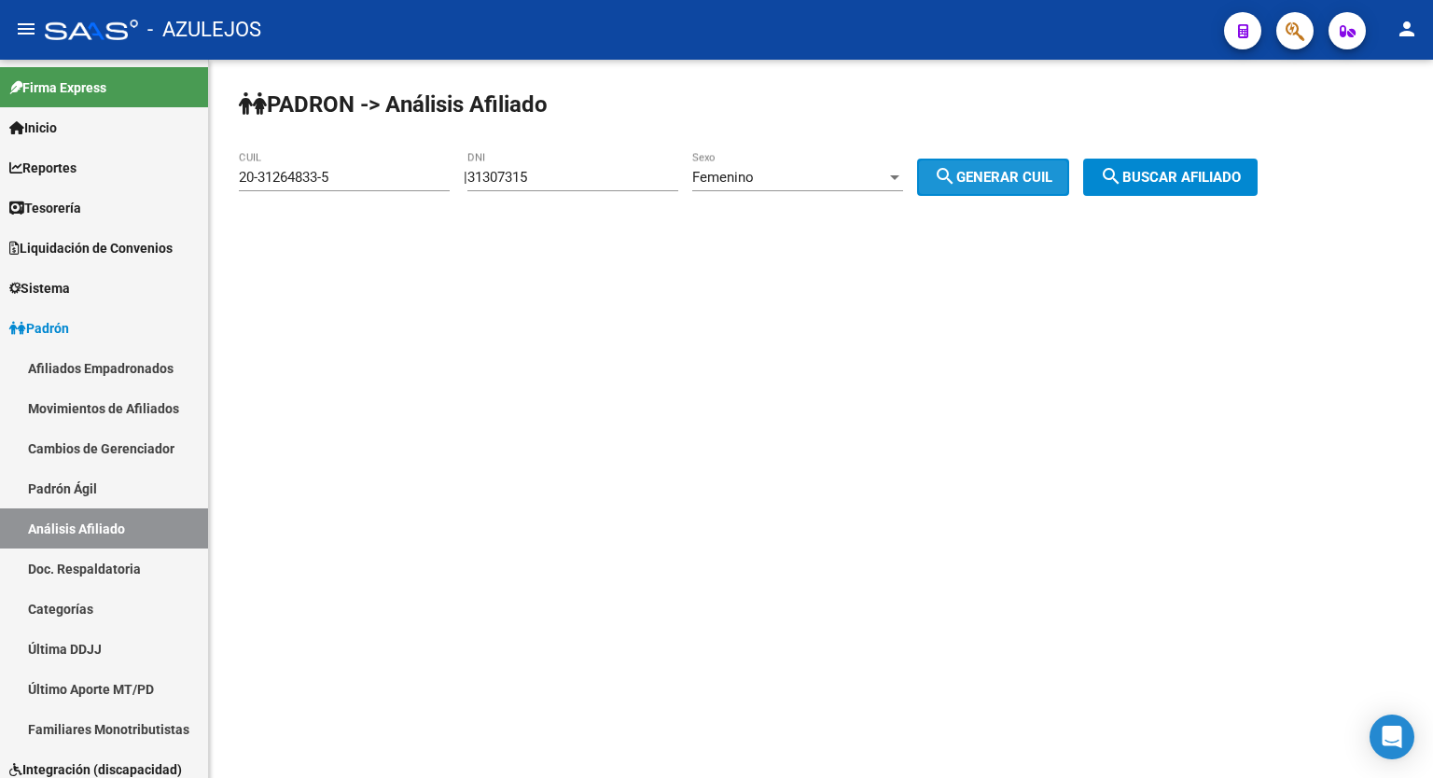
click at [1052, 173] on span "search Generar CUIL" at bounding box center [993, 177] width 118 height 17
type input "27-31307315-2"
click at [1201, 184] on span "search Buscar afiliado" at bounding box center [1170, 177] width 141 height 17
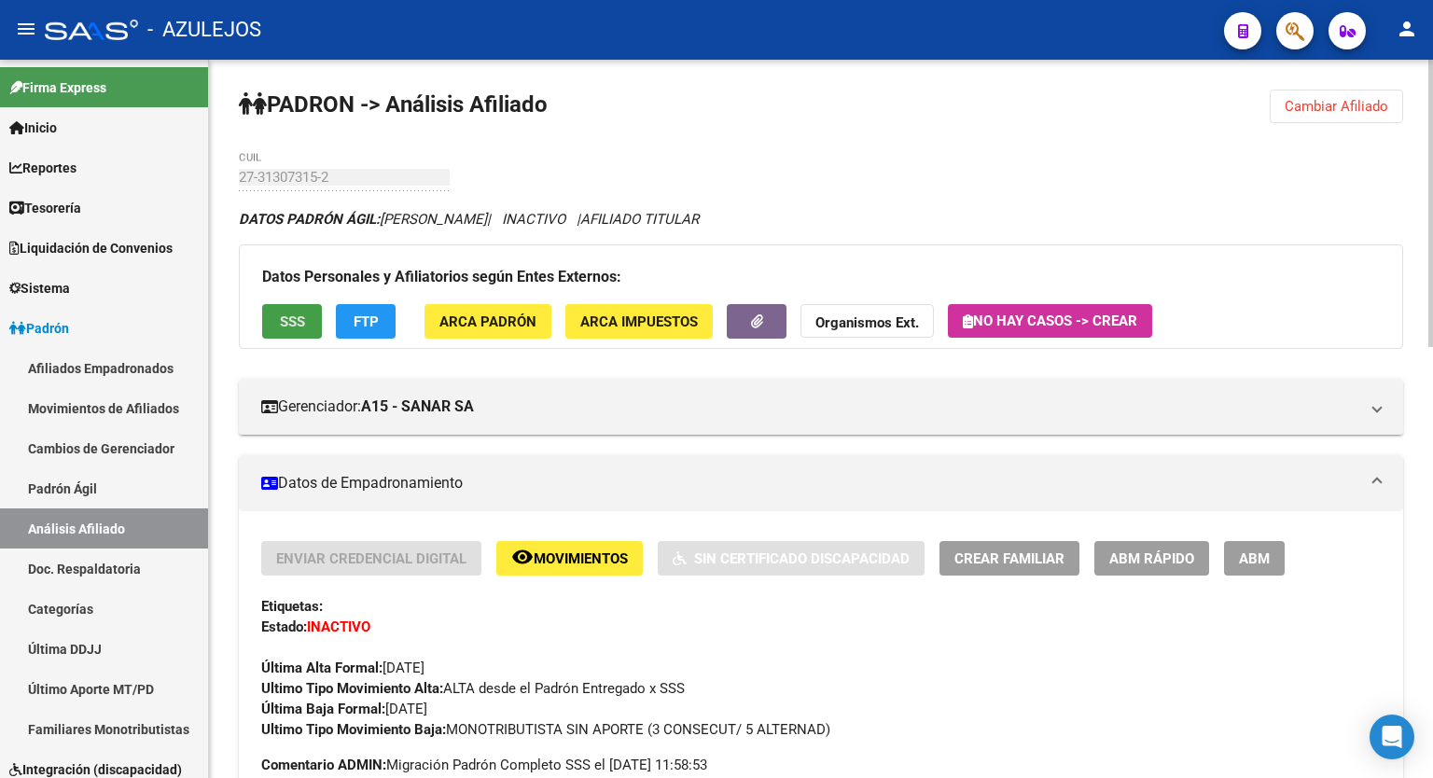
click at [298, 327] on span "SSS" at bounding box center [292, 321] width 25 height 17
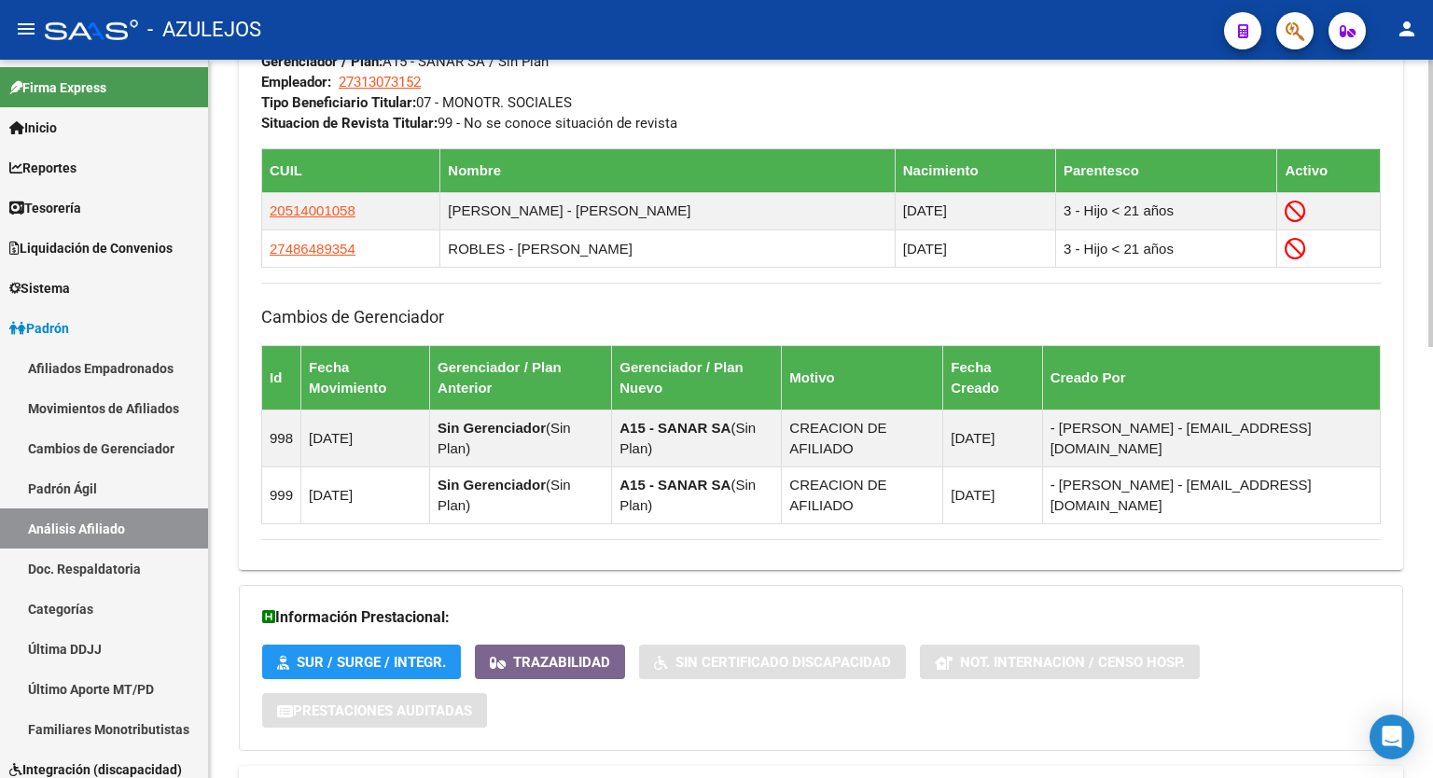
scroll to position [1077, 0]
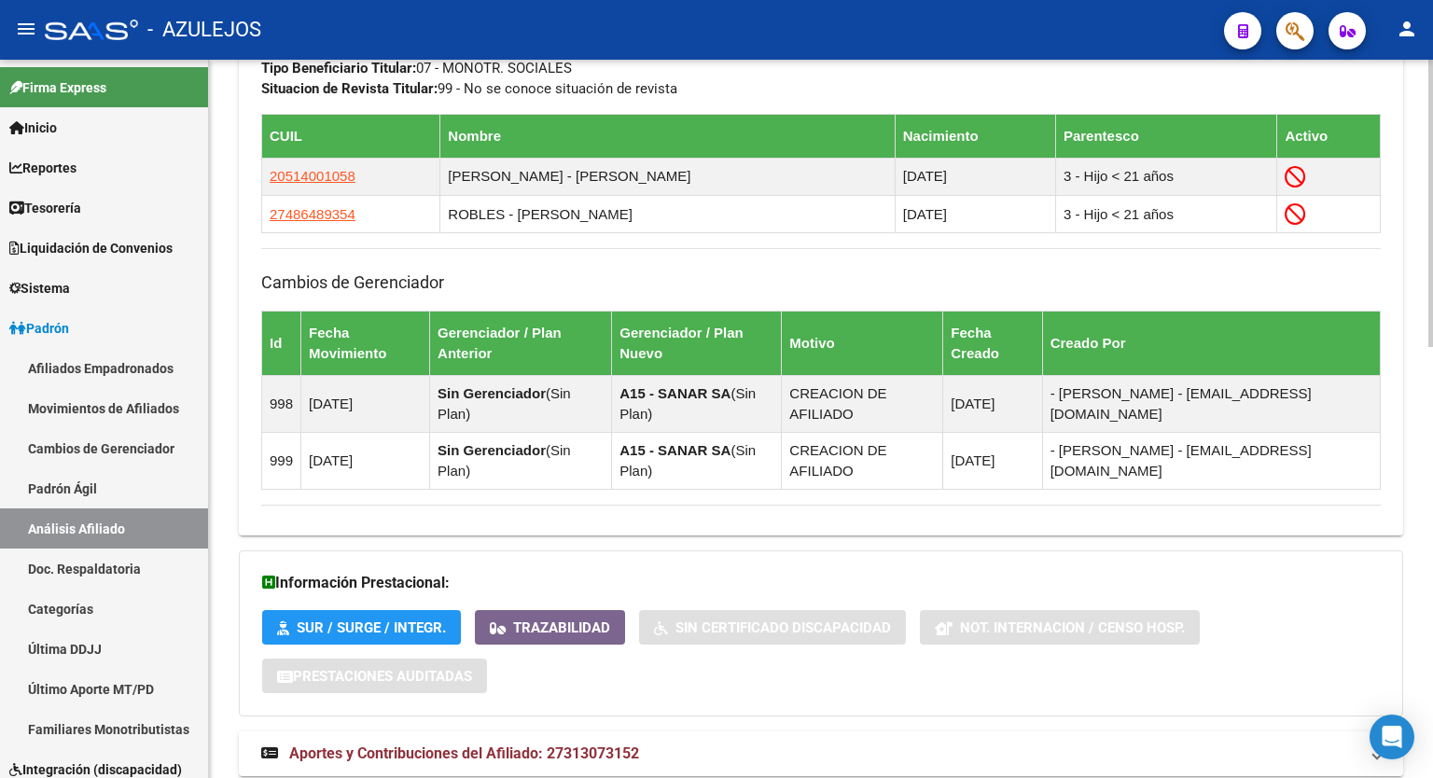
click at [1432, 777] on html "menu - AZULEJOS person Firma Express Inicio Calendario SSS Instructivos Contact…" at bounding box center [716, 389] width 1433 height 778
click at [492, 744] on span "Aportes y Contribuciones del Afiliado: 27313073152" at bounding box center [464, 753] width 350 height 18
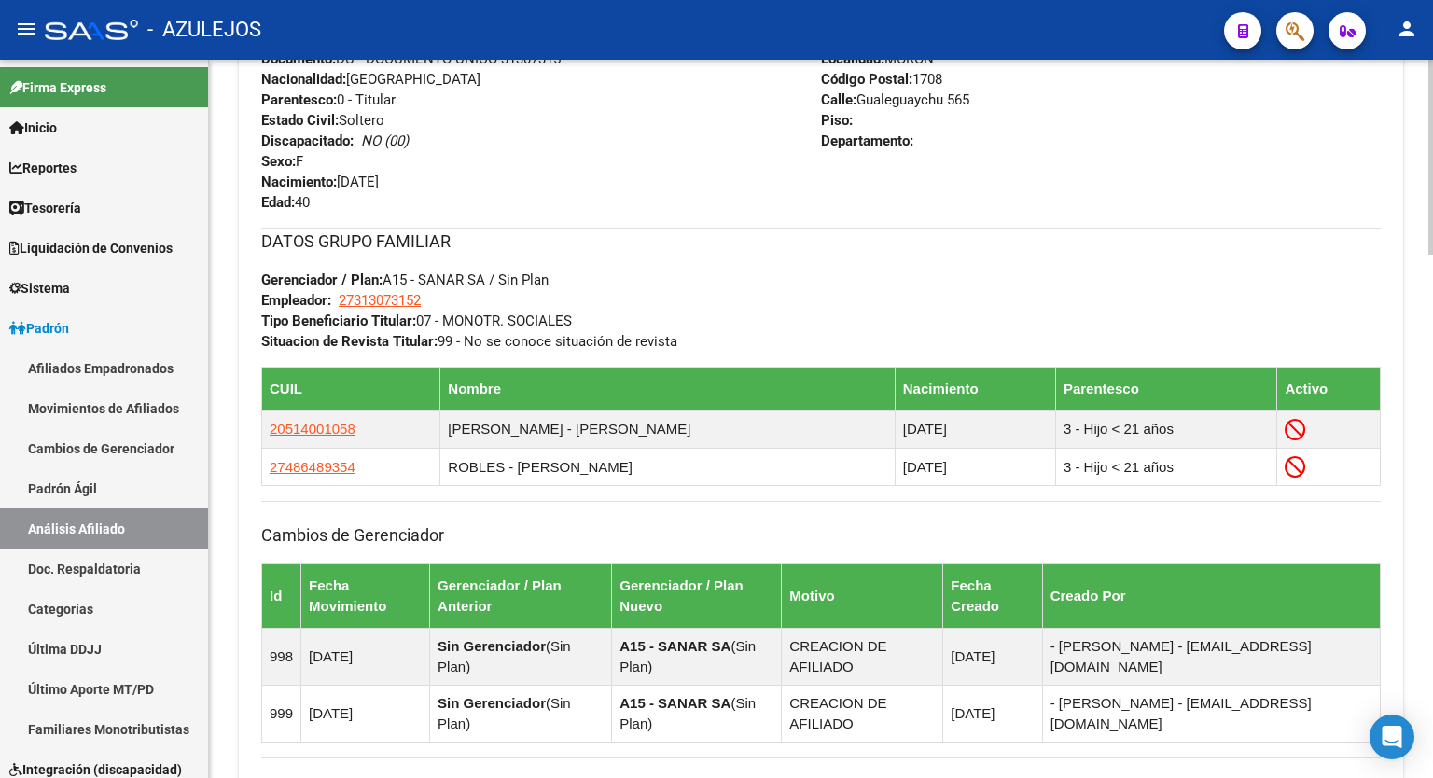
scroll to position [382, 0]
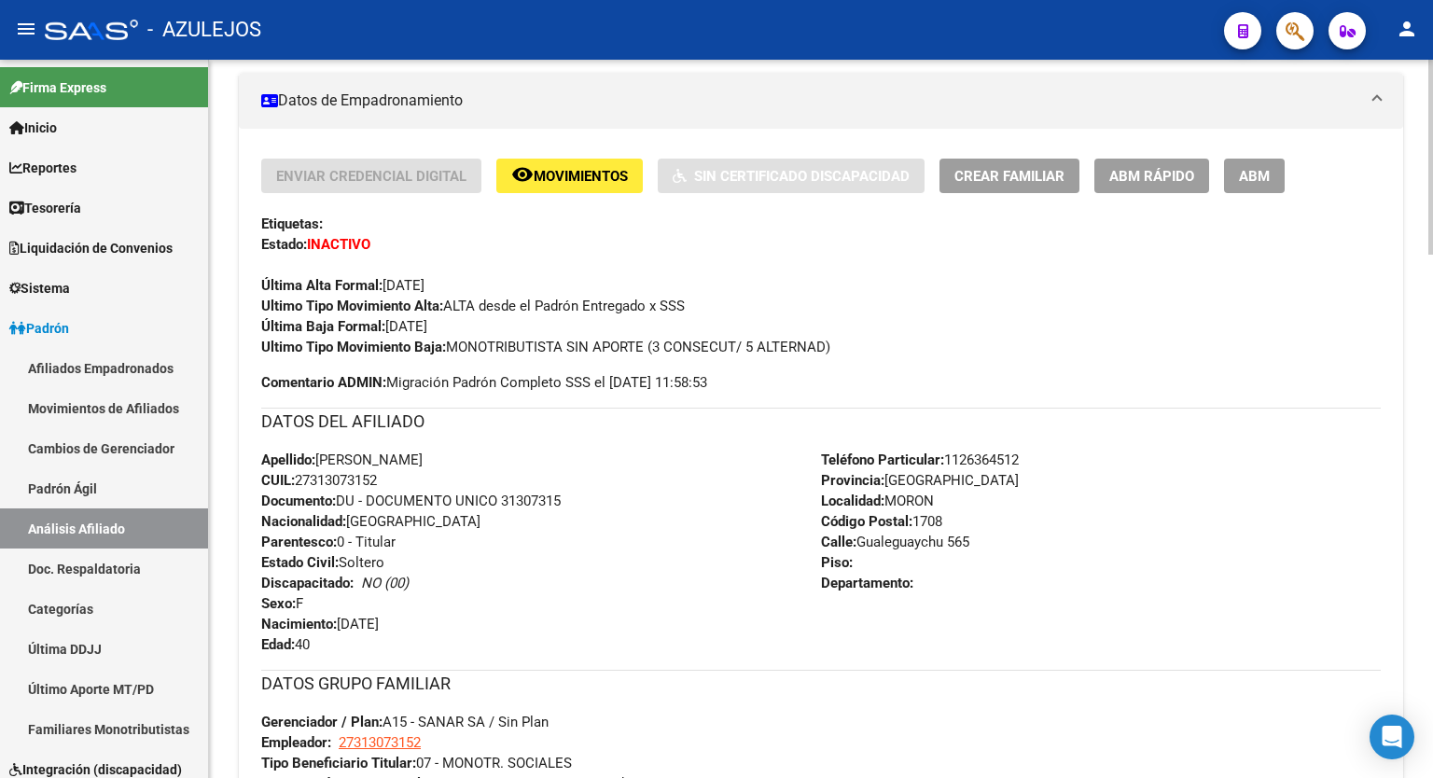
click at [1432, 217] on div at bounding box center [1430, 257] width 5 height 195
